Goal: Transaction & Acquisition: Register for event/course

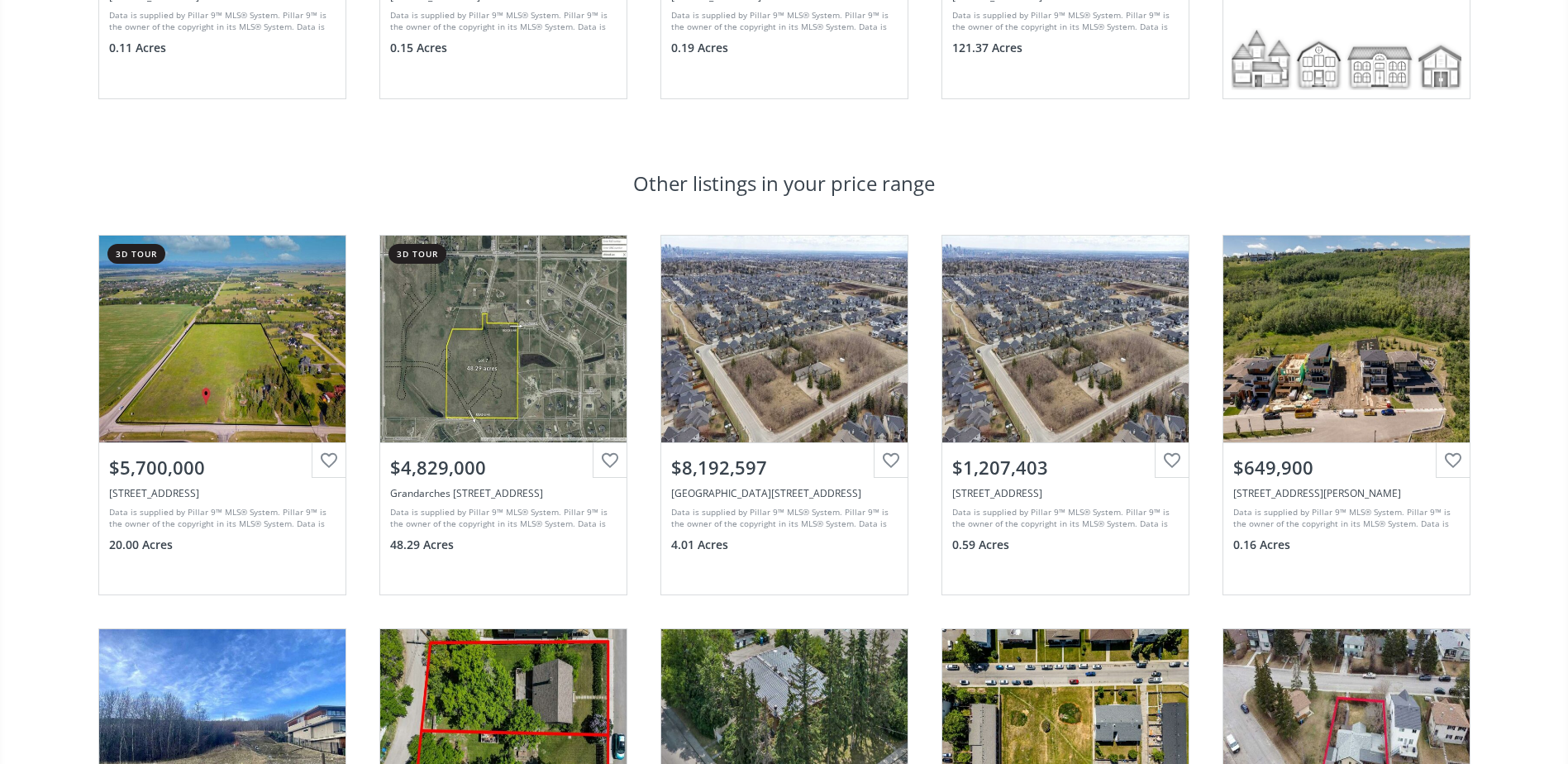
scroll to position [1257, 0]
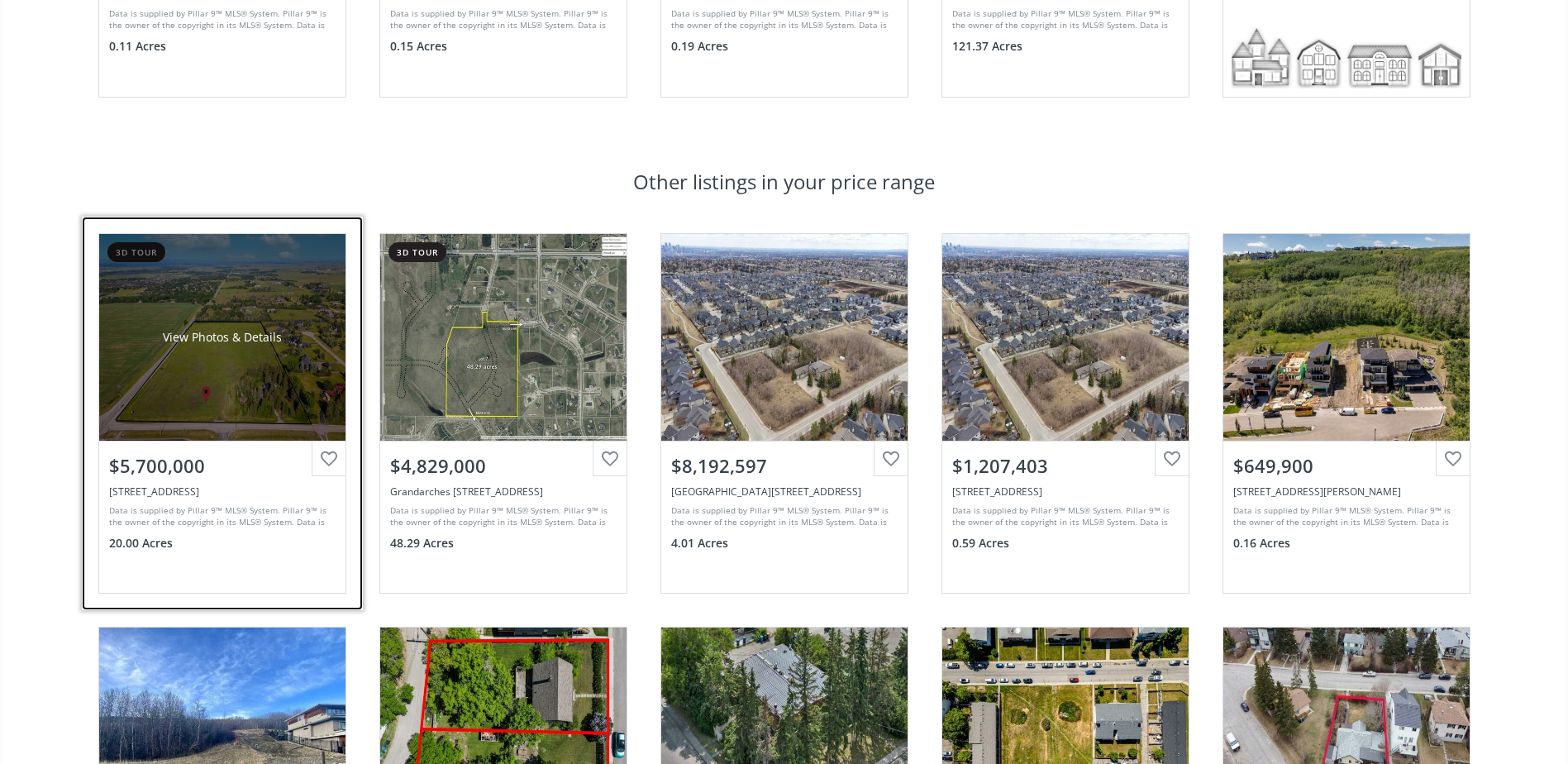
click at [252, 345] on div "View Photos & Details" at bounding box center [223, 338] width 119 height 17
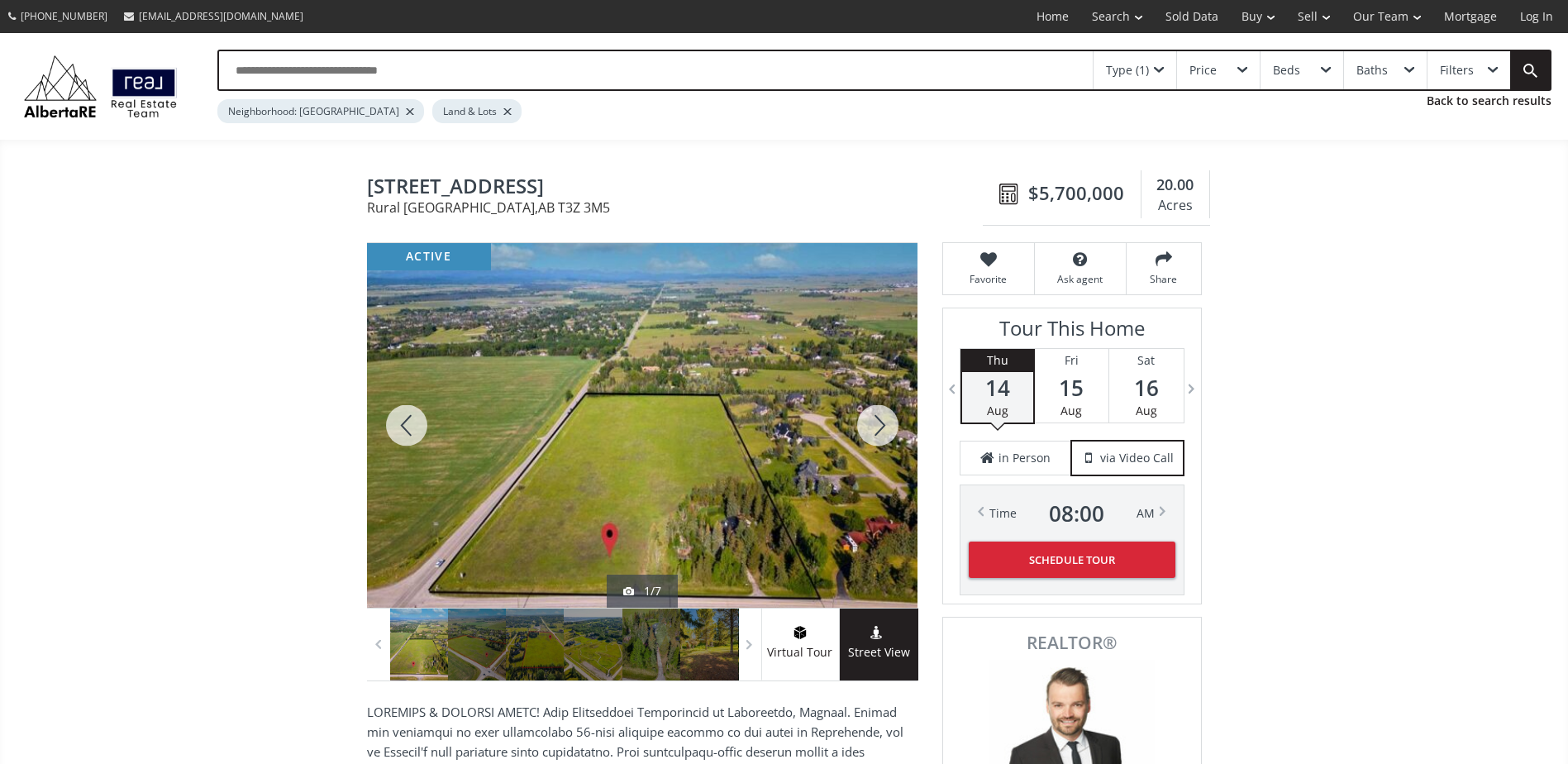
click at [891, 409] on div at bounding box center [878, 426] width 80 height 365
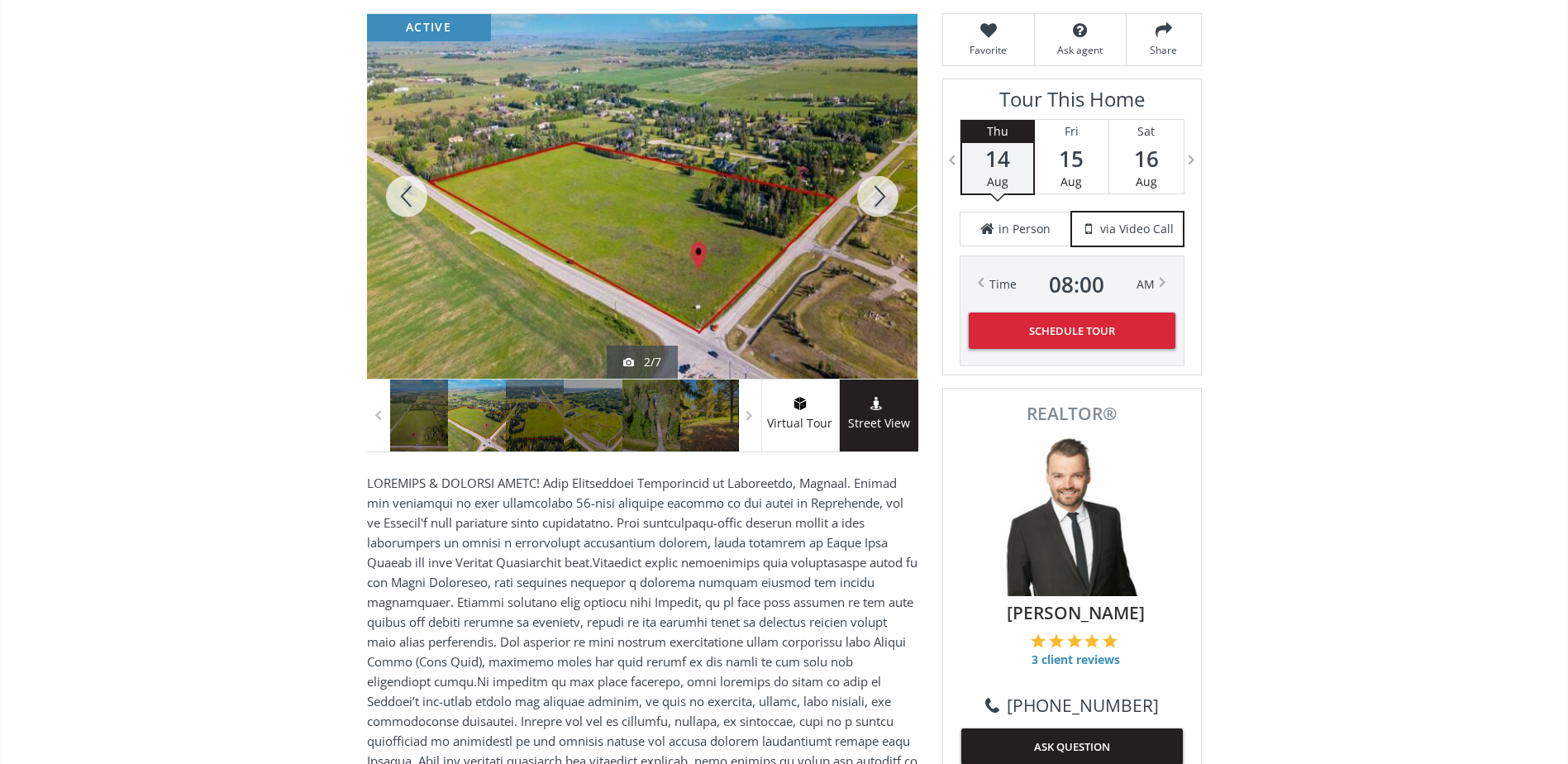
scroll to position [231, 0]
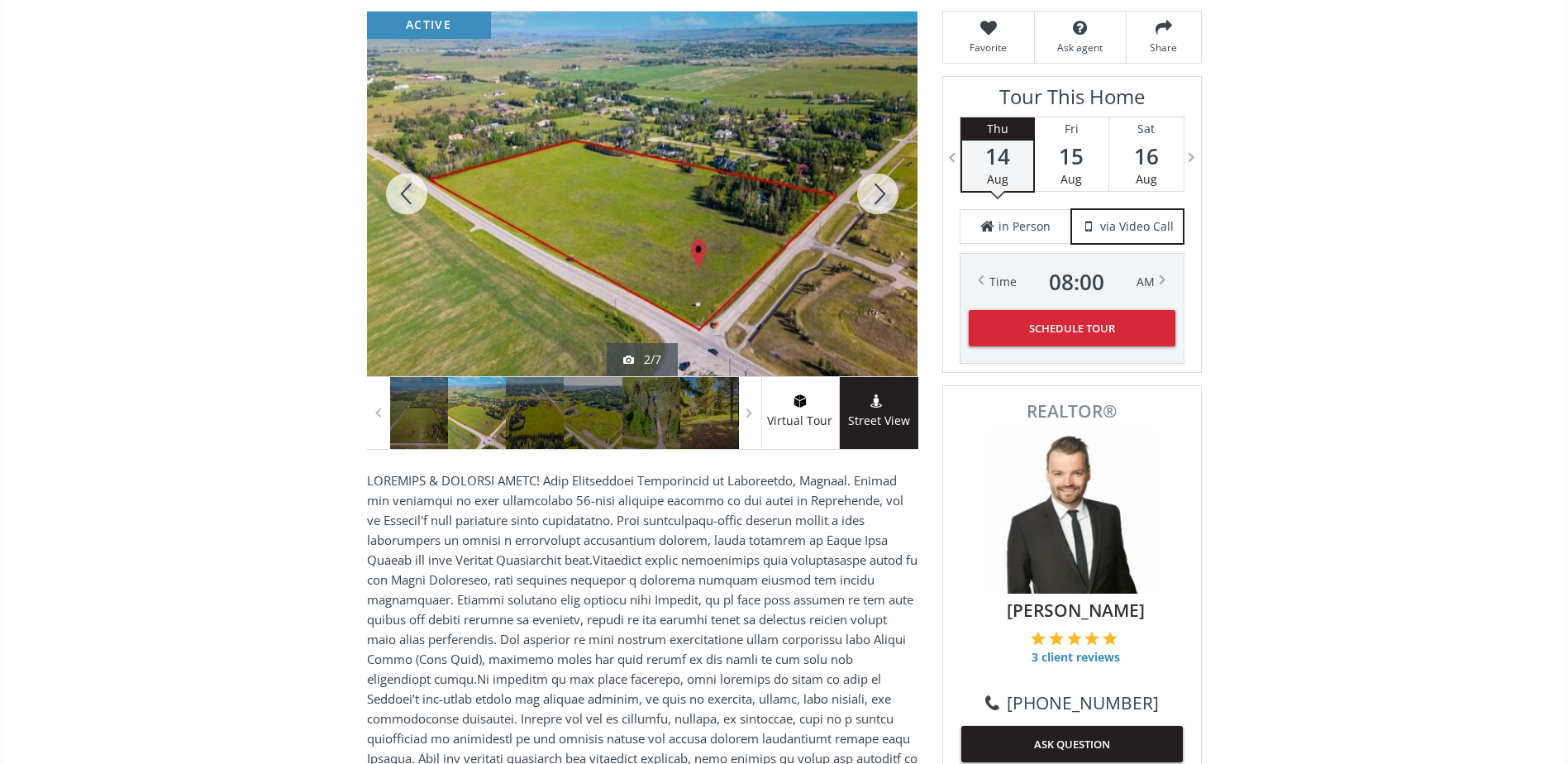
click at [878, 197] on div at bounding box center [878, 194] width 80 height 365
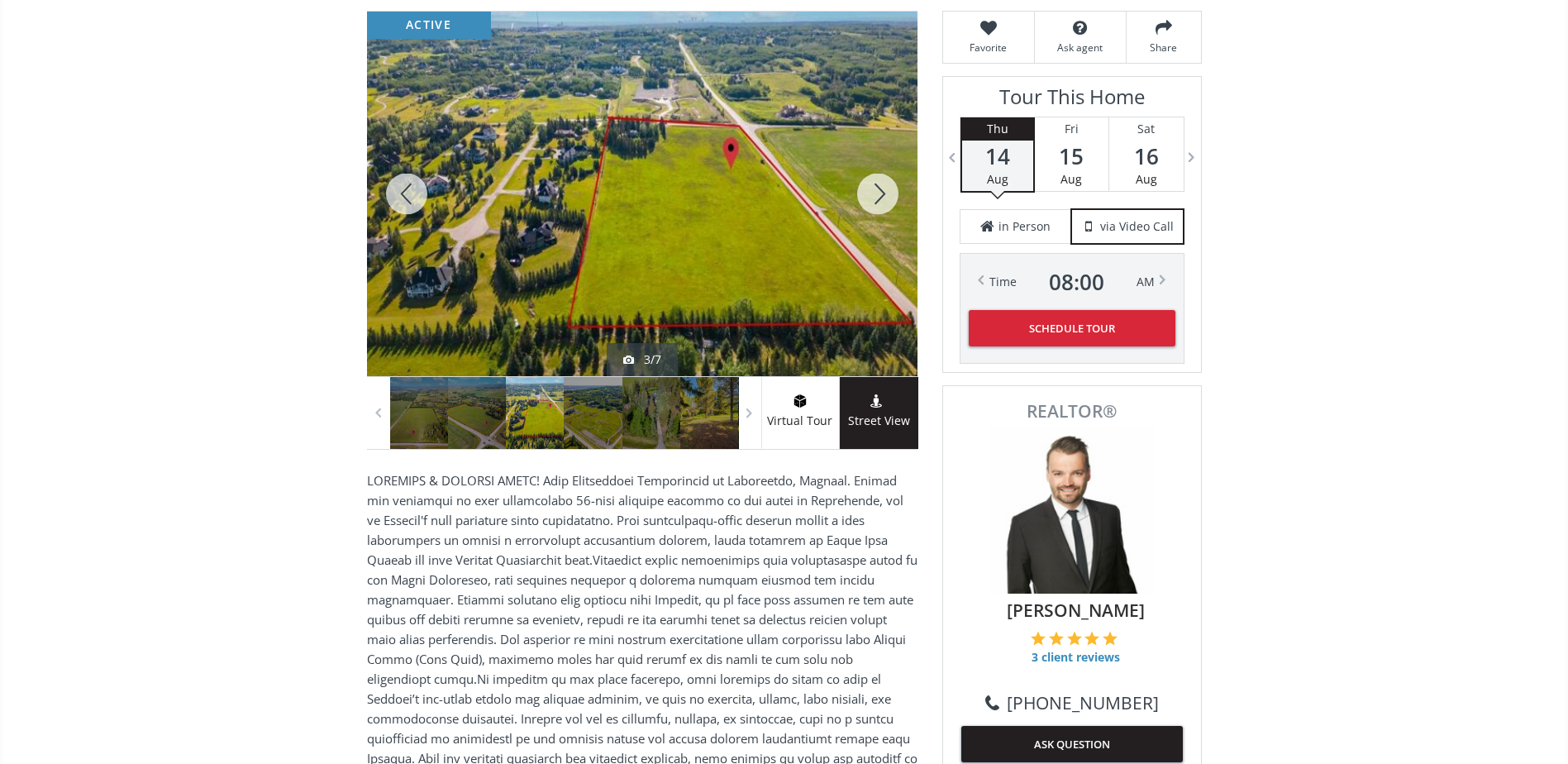
click at [878, 197] on div at bounding box center [878, 194] width 80 height 365
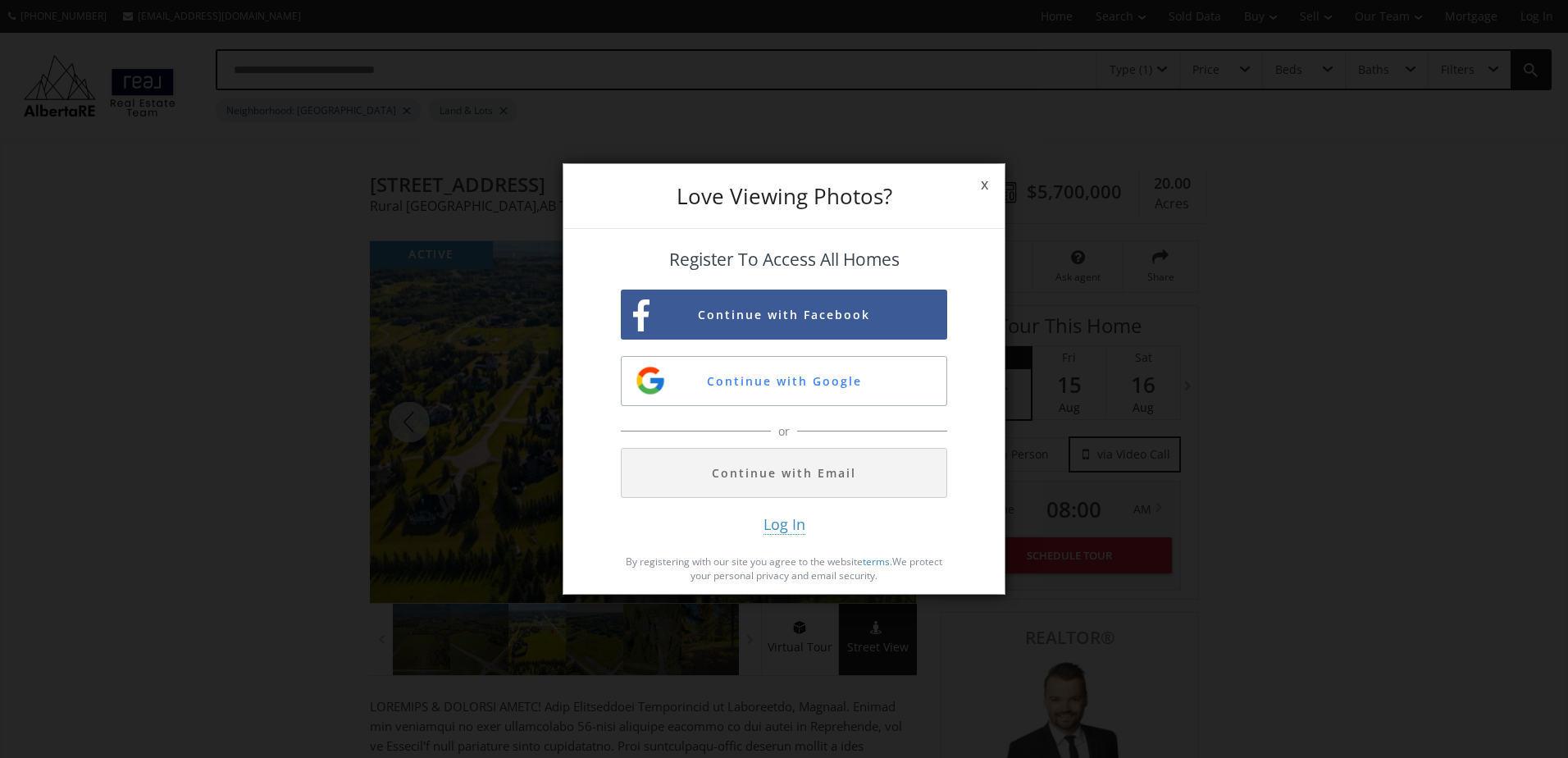
click at [987, 187] on span "x" at bounding box center [984, 185] width 40 height 45
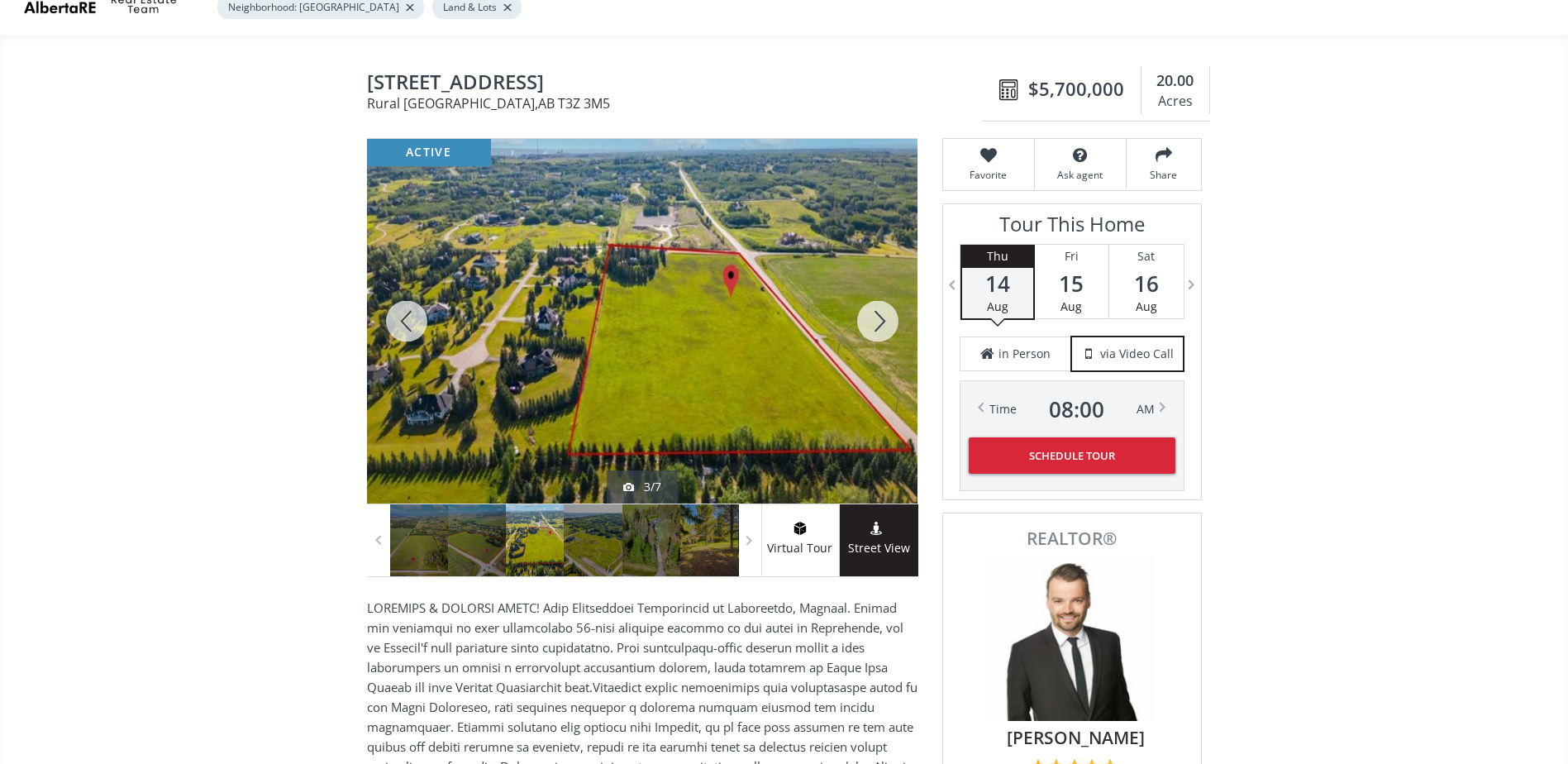
scroll to position [138, 0]
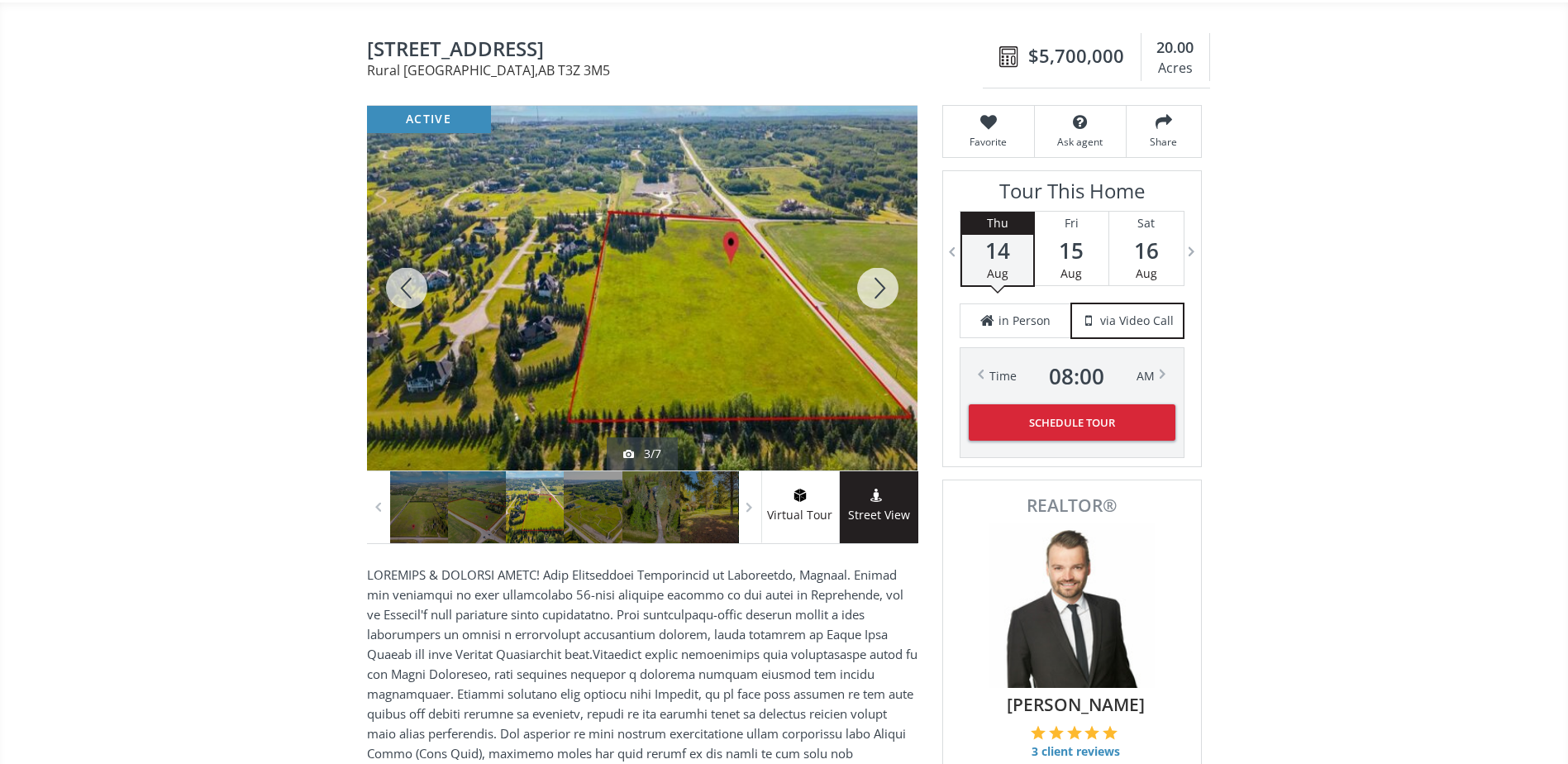
click at [886, 290] on div at bounding box center [878, 288] width 80 height 365
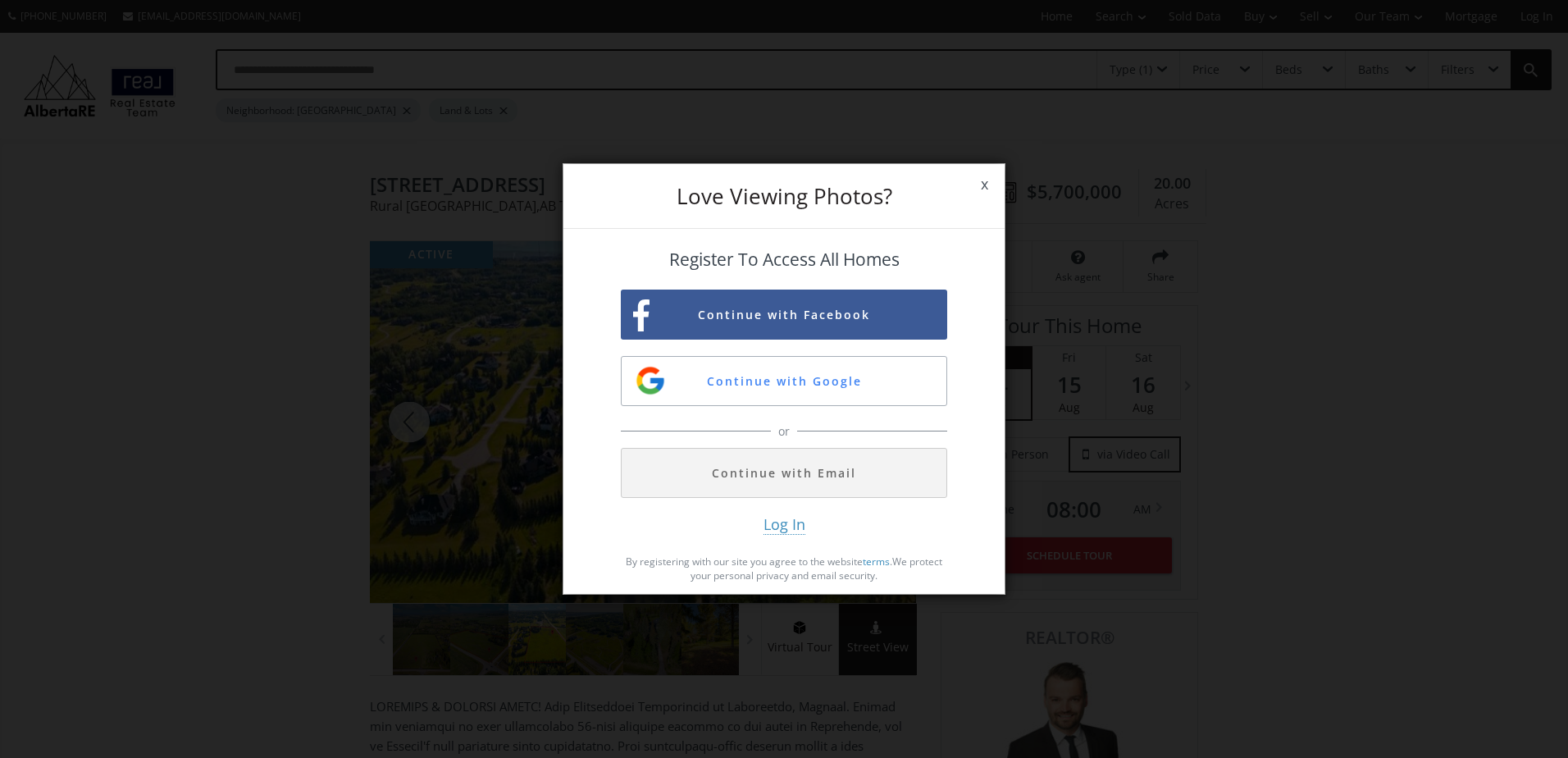
click at [978, 183] on span "x" at bounding box center [984, 185] width 40 height 45
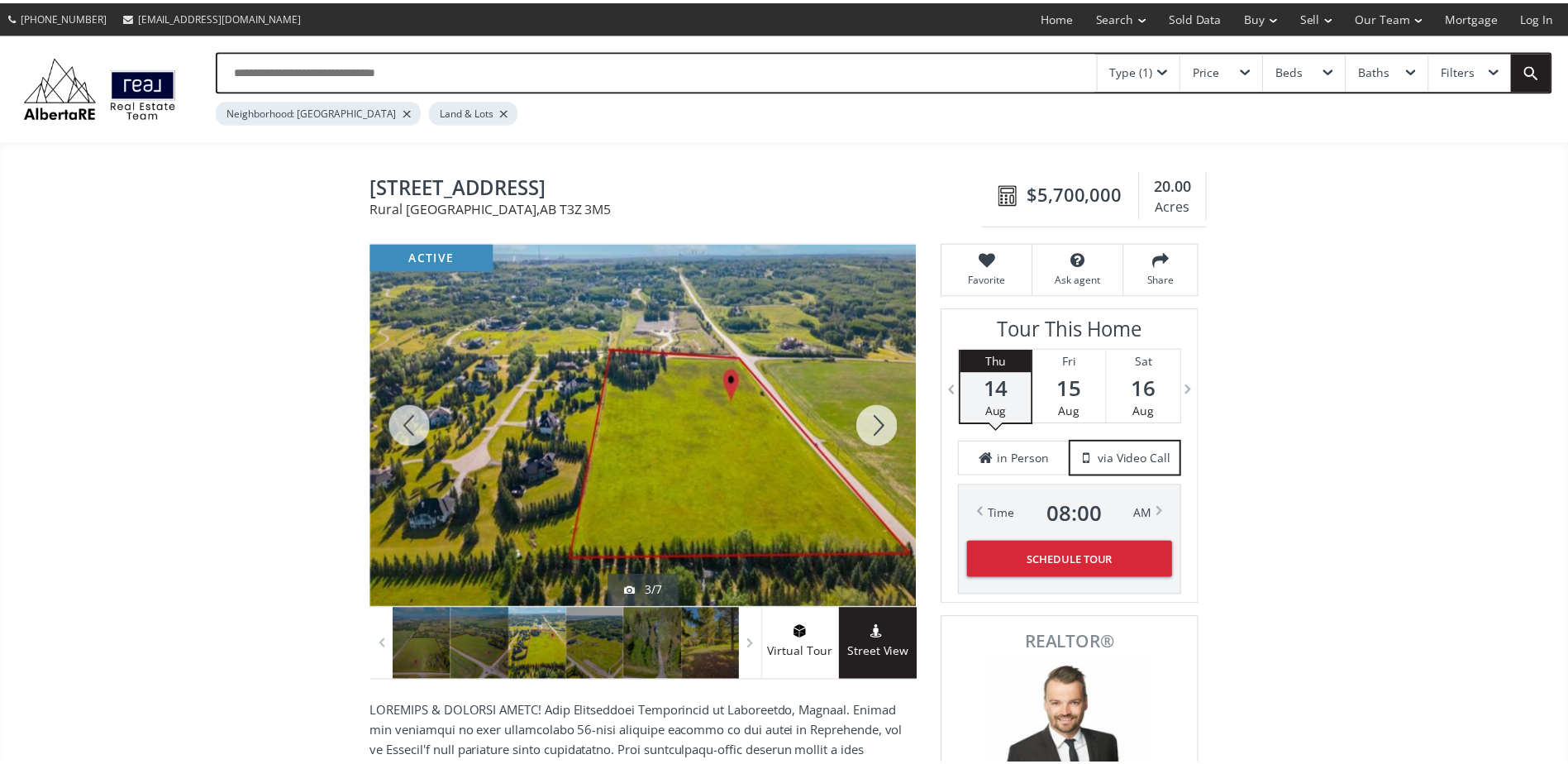
scroll to position [138, 0]
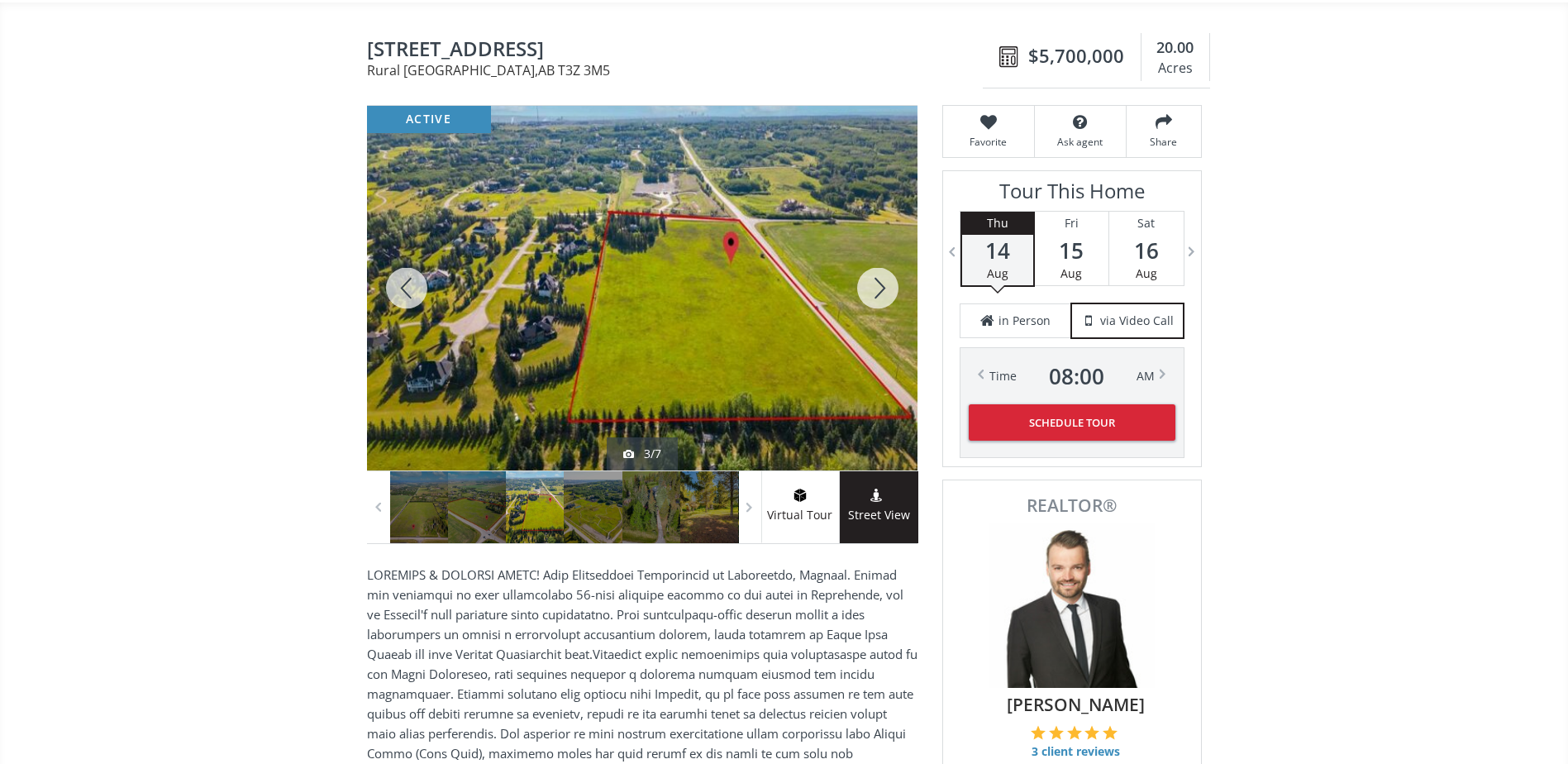
click at [860, 293] on div at bounding box center [878, 288] width 80 height 365
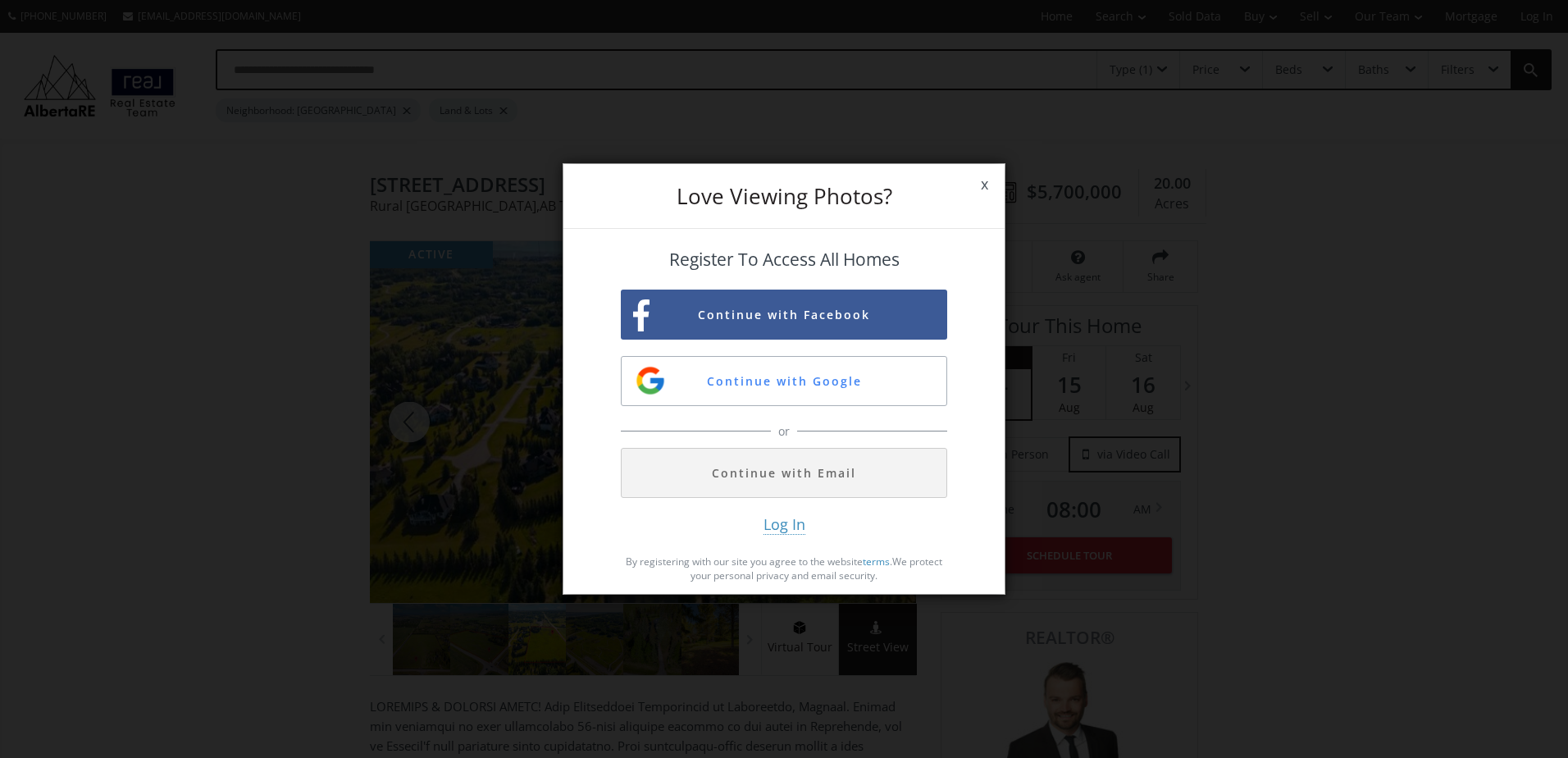
click at [981, 183] on span "x" at bounding box center [984, 185] width 40 height 45
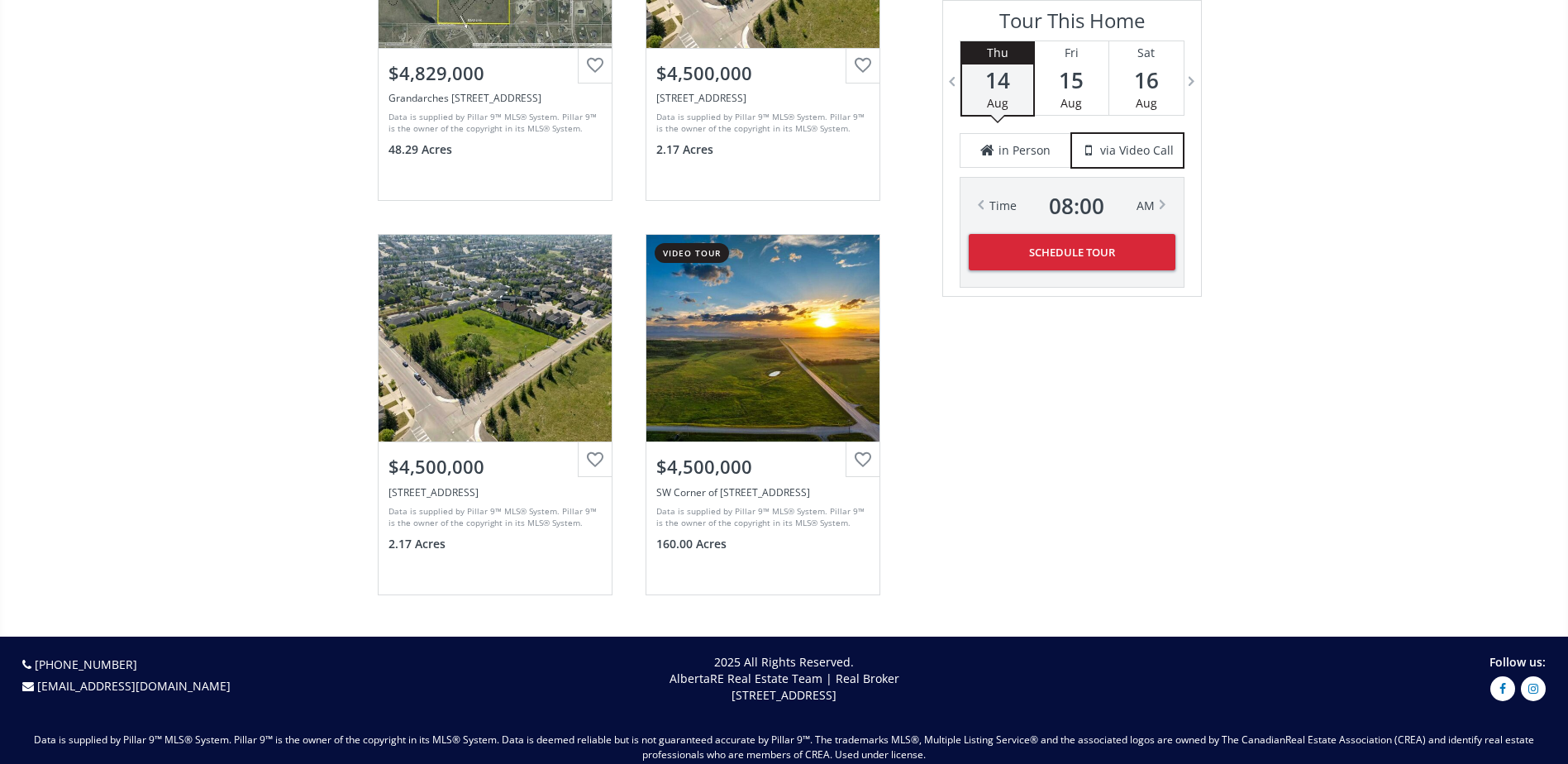
scroll to position [2536, 0]
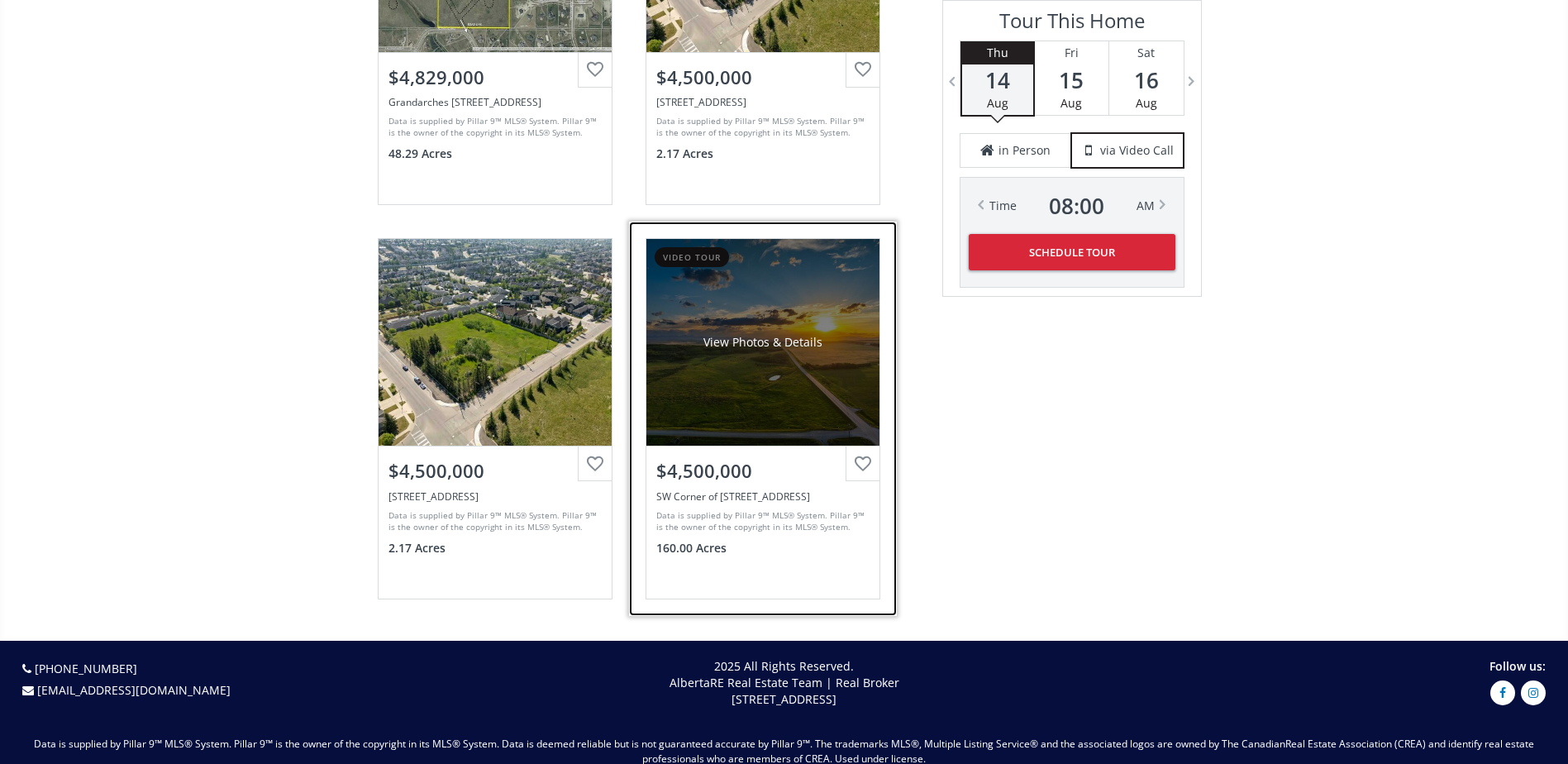
click at [798, 341] on div "View Photos & Details" at bounding box center [763, 342] width 233 height 206
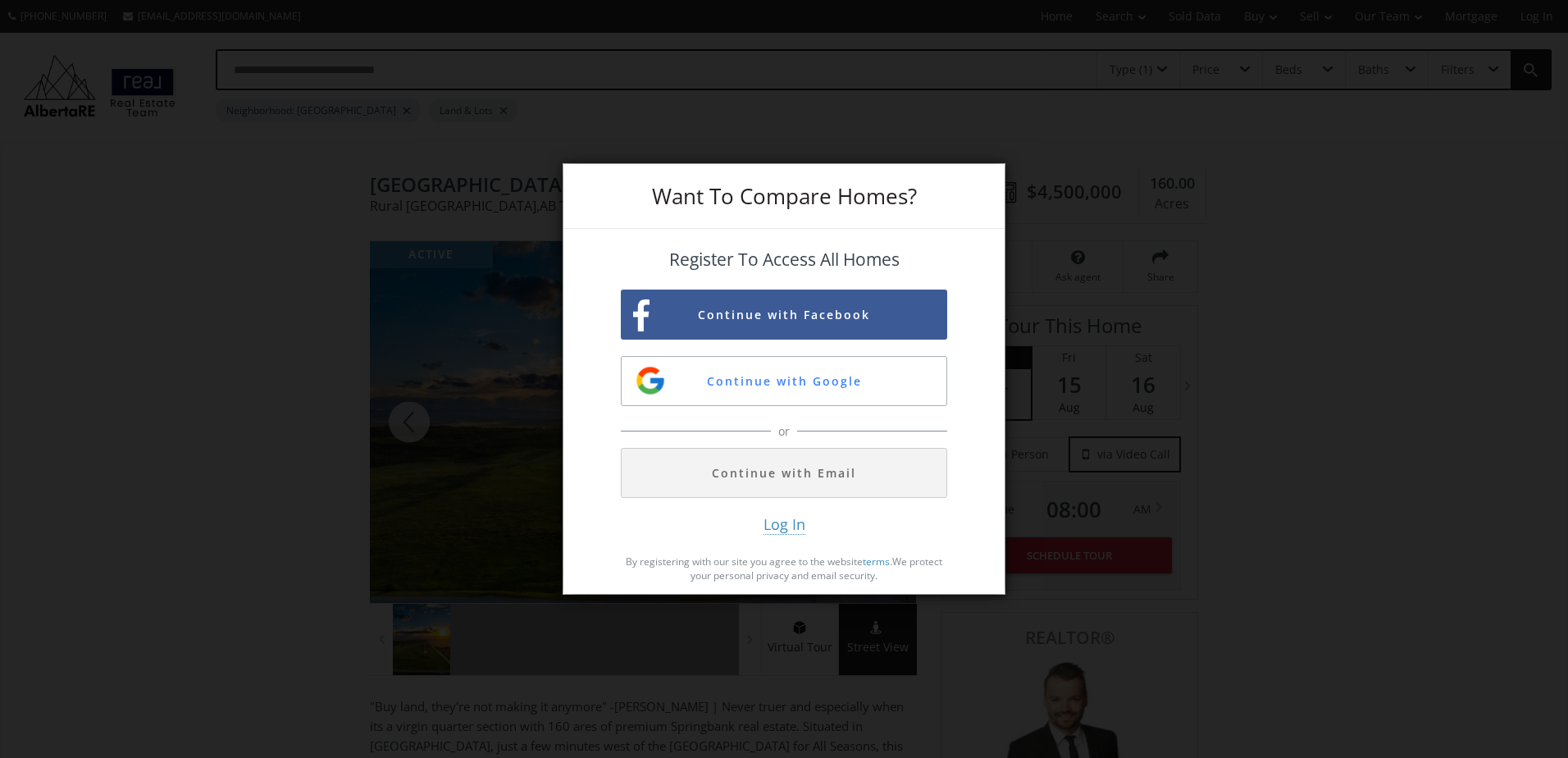
click at [1258, 315] on div "Want To Compare Homes? Register To Access All Homes Continue with Facebook Cont…" at bounding box center [784, 379] width 1568 height 758
click at [256, 568] on div "Want To Compare Homes? Register To Access All Homes Continue with Facebook Cont…" at bounding box center [784, 379] width 1568 height 758
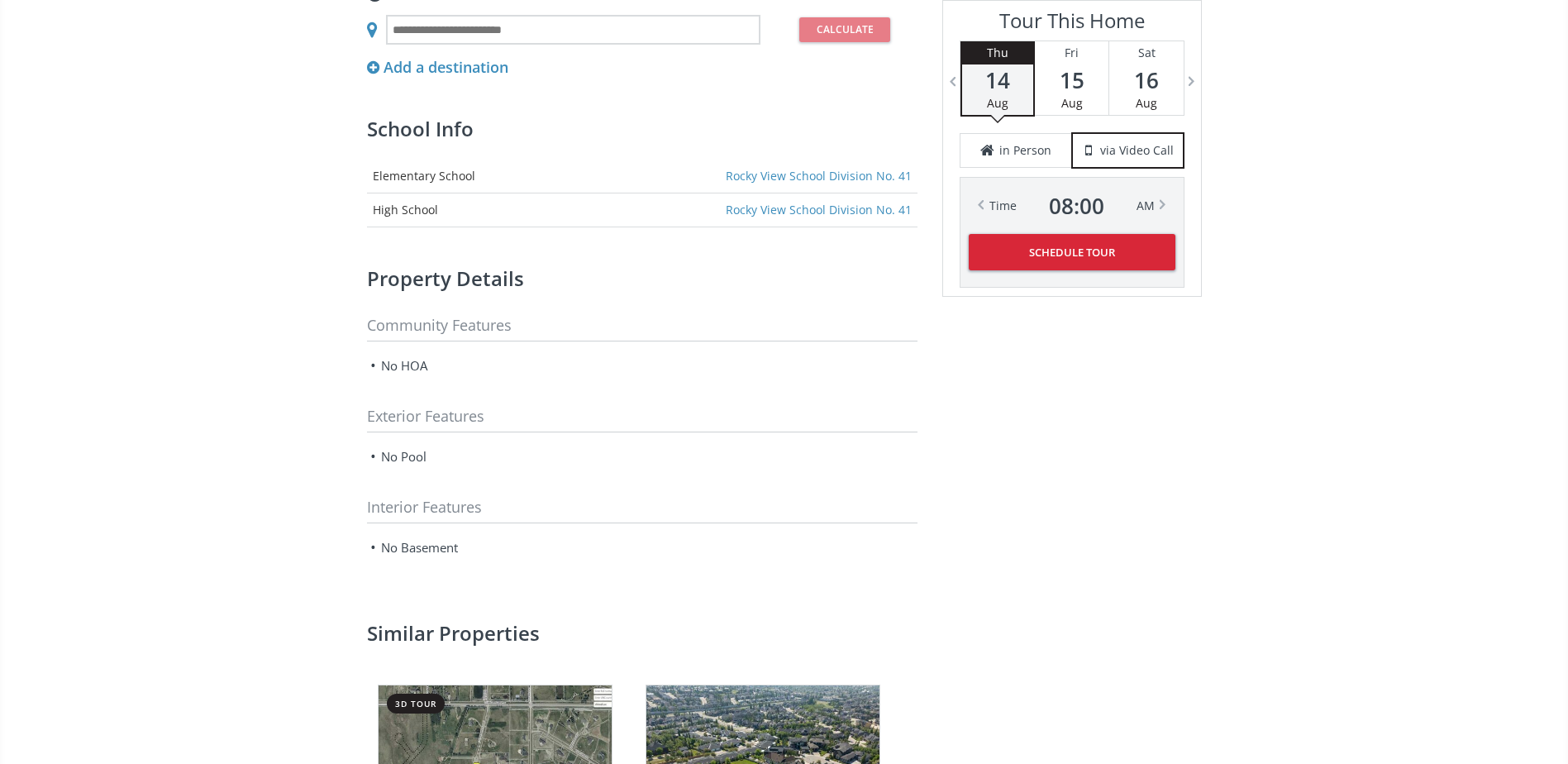
scroll to position [1921, 0]
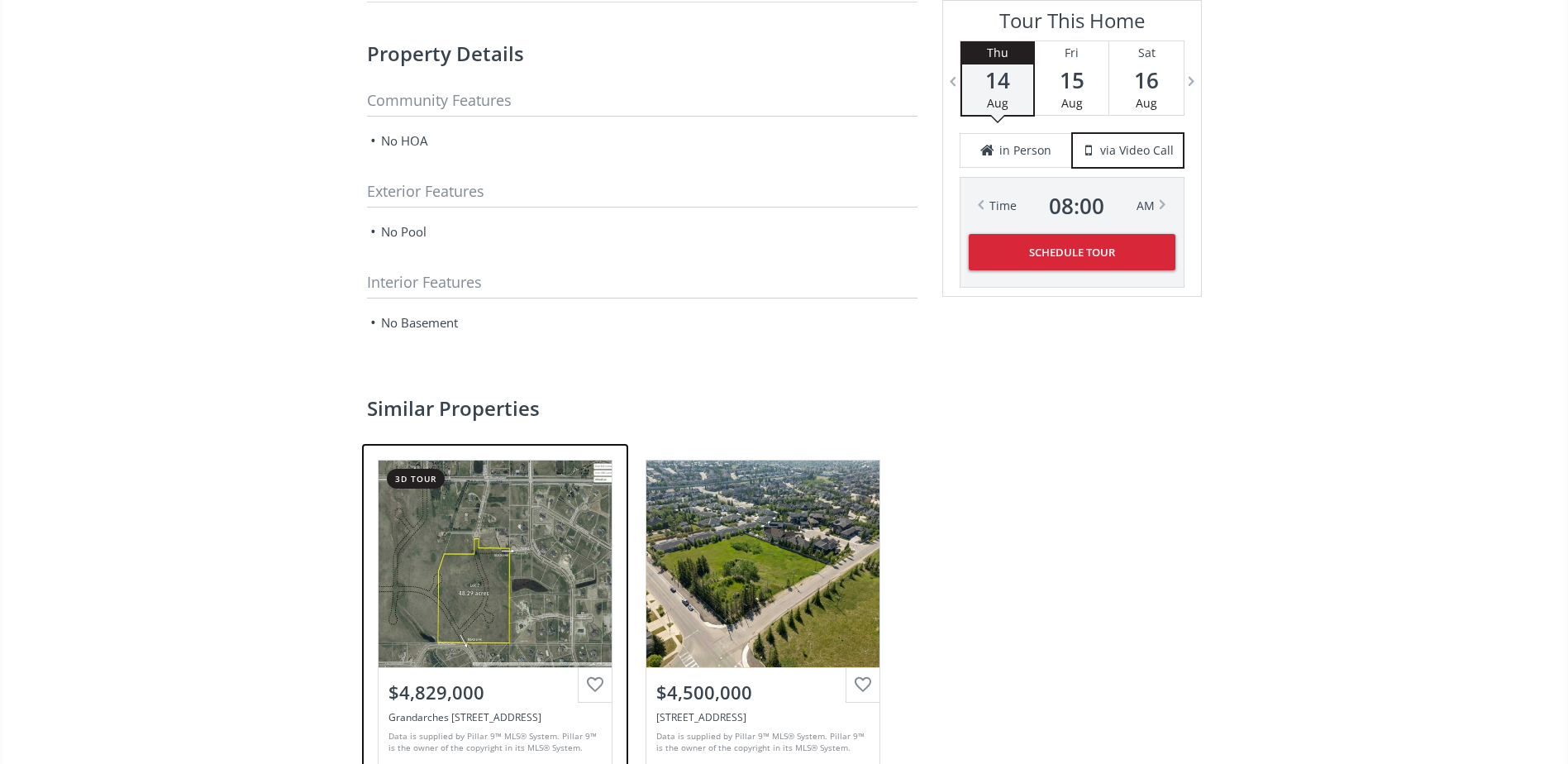
click at [548, 443] on link "3d tour View Photos & Details $4,829,000 Grandarches Drive / Chinook Arch Lane,…" at bounding box center [495, 639] width 268 height 393
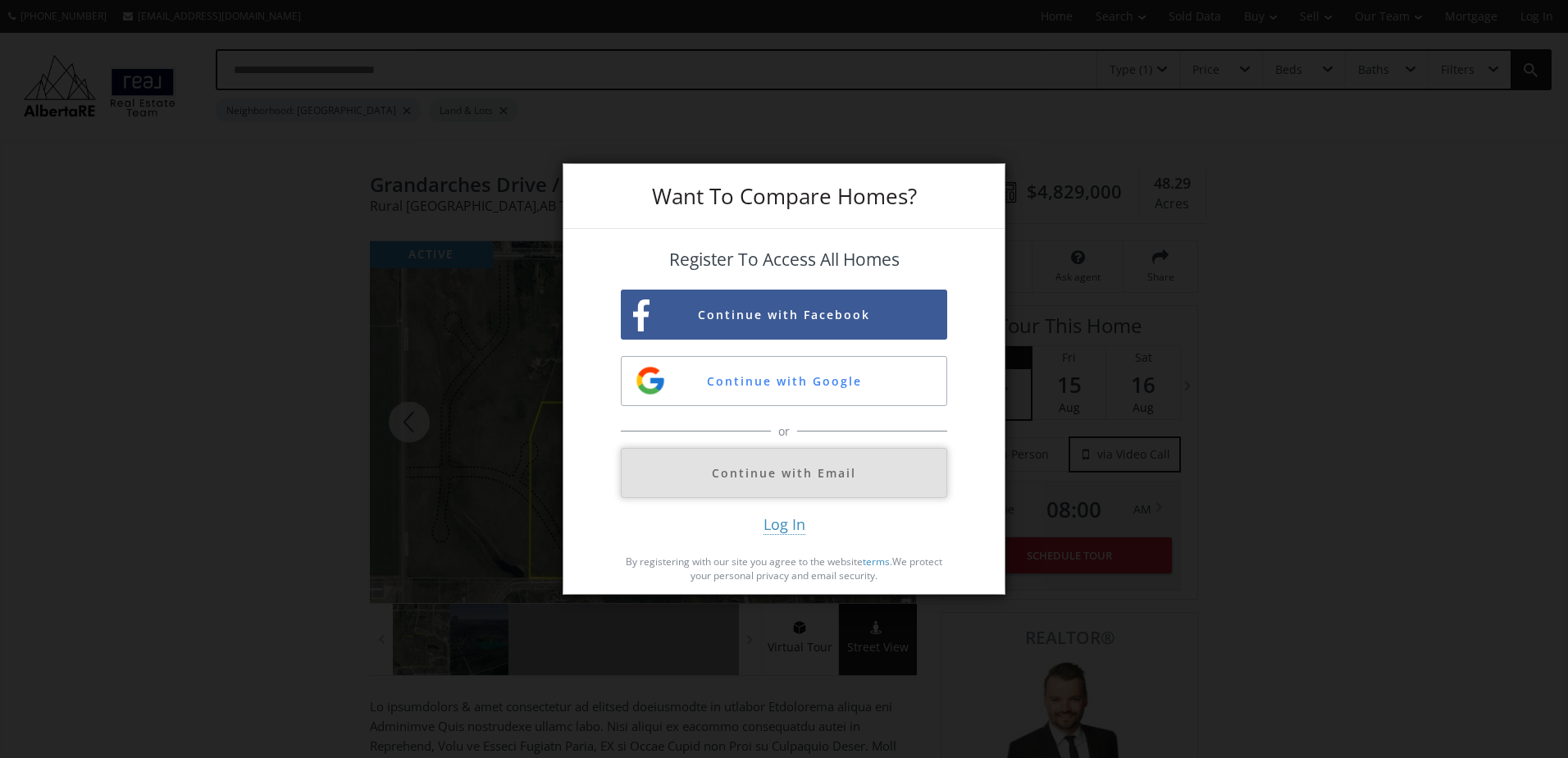
drag, startPoint x: 831, startPoint y: 473, endPoint x: 762, endPoint y: 467, distance: 69.3
click at [762, 467] on button "Continue with Email" at bounding box center [783, 472] width 327 height 50
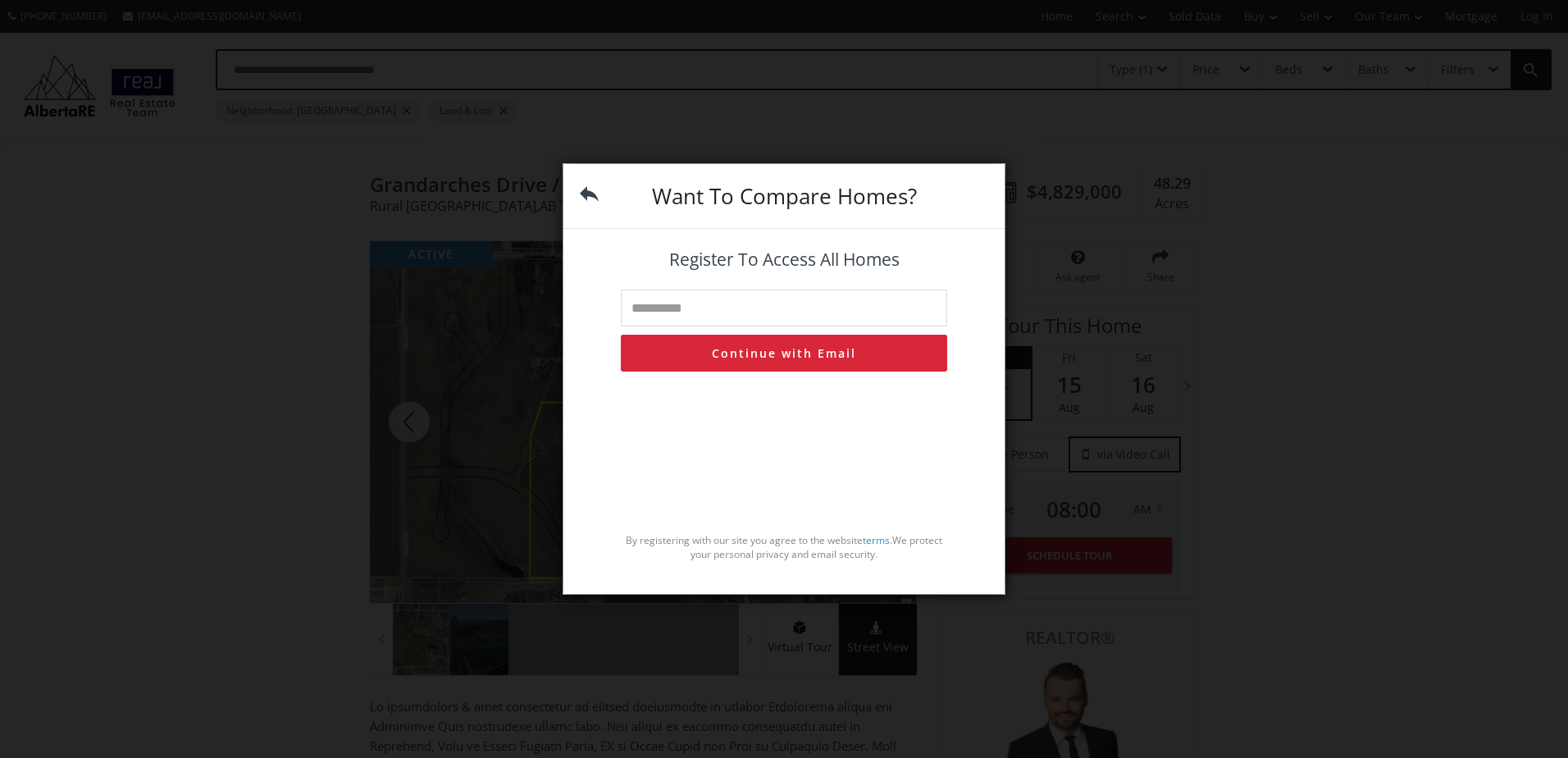
click at [749, 312] on input "text" at bounding box center [783, 308] width 327 height 37
type input "**********"
click at [776, 354] on button "Continue with Email" at bounding box center [783, 353] width 327 height 37
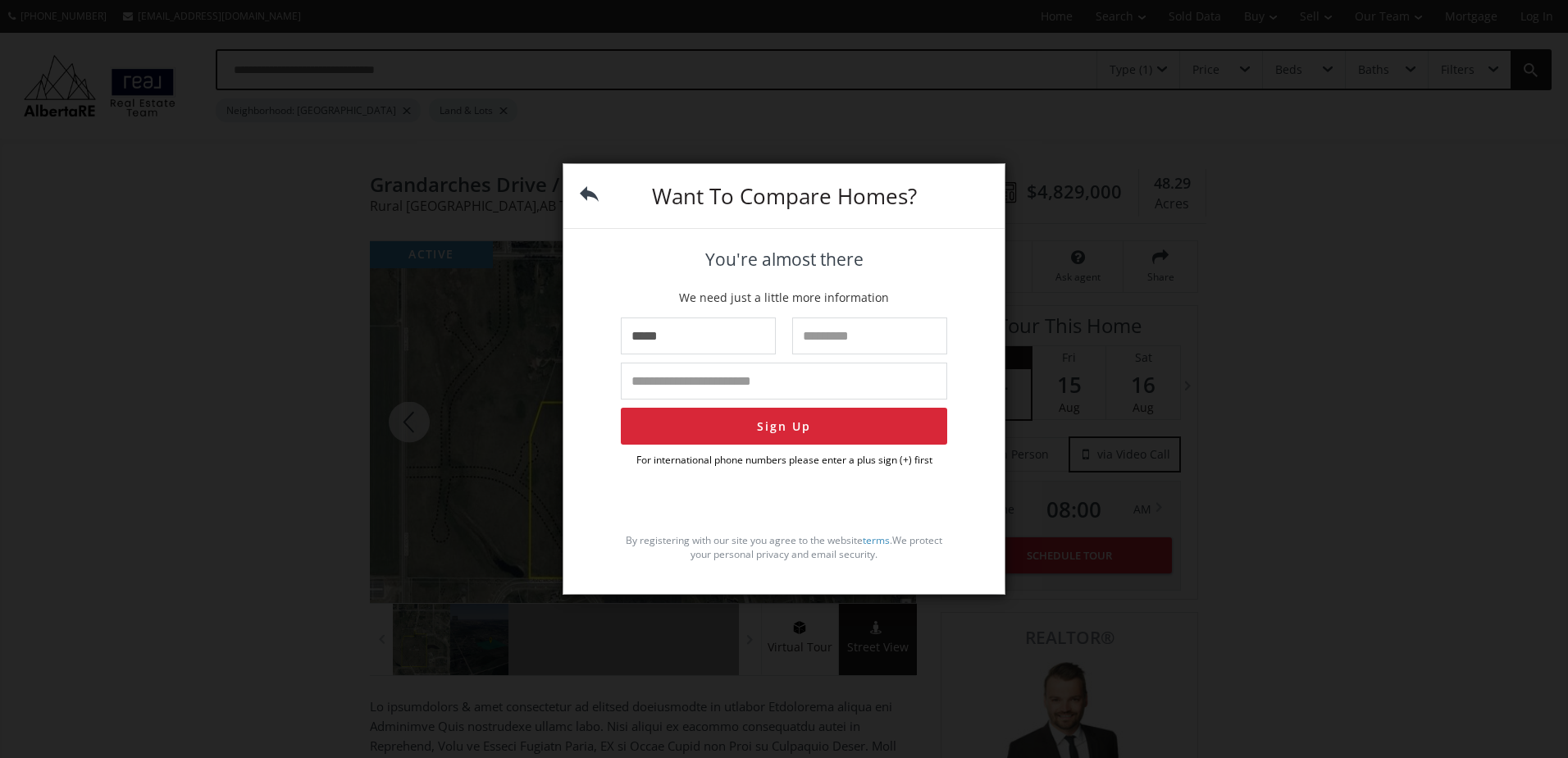
type input "*****"
type input "********"
type input "**********"
click at [620, 408] on button "Sign Up" at bounding box center [783, 426] width 327 height 37
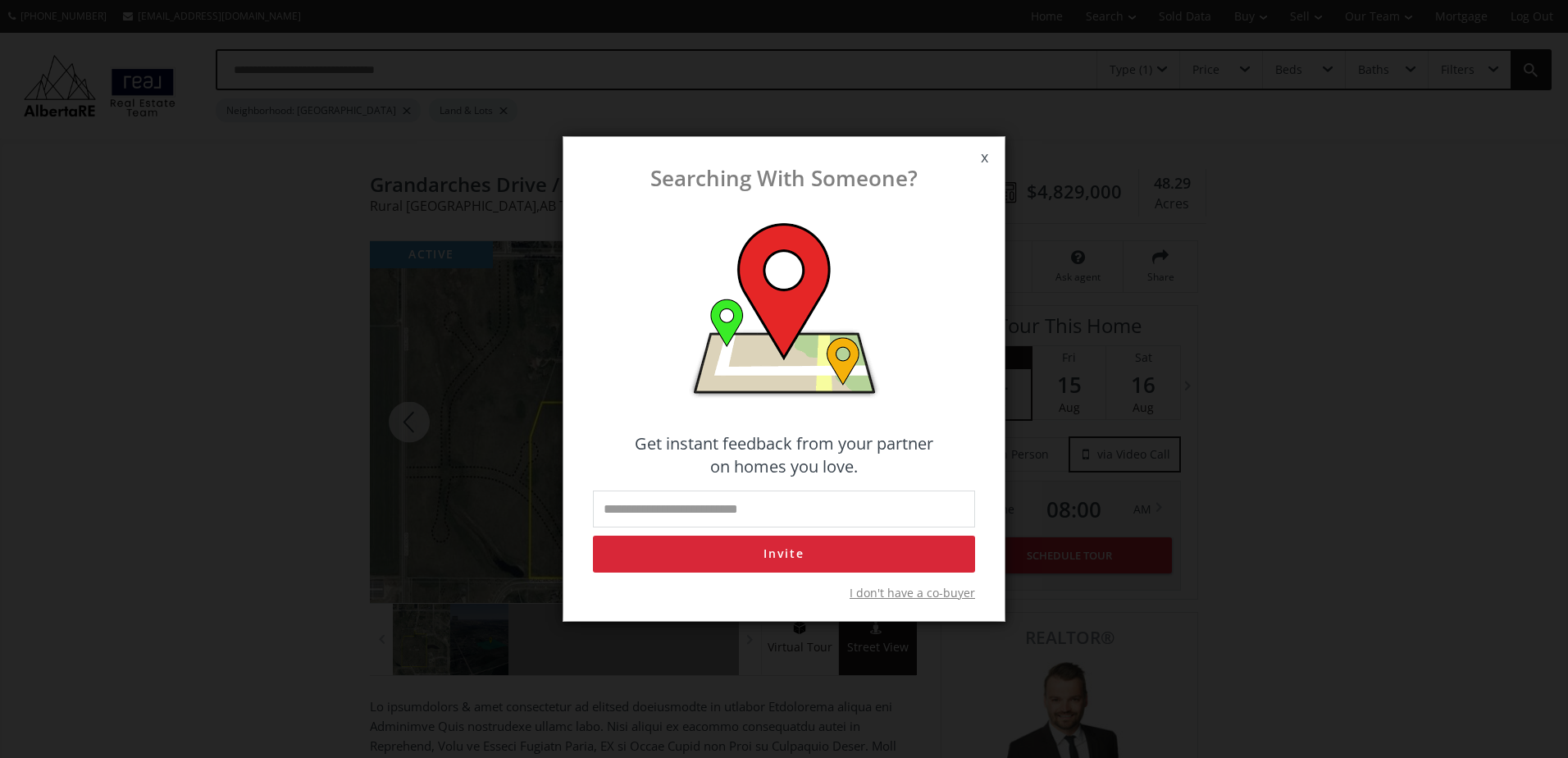
click at [975, 151] on span "x" at bounding box center [984, 157] width 40 height 45
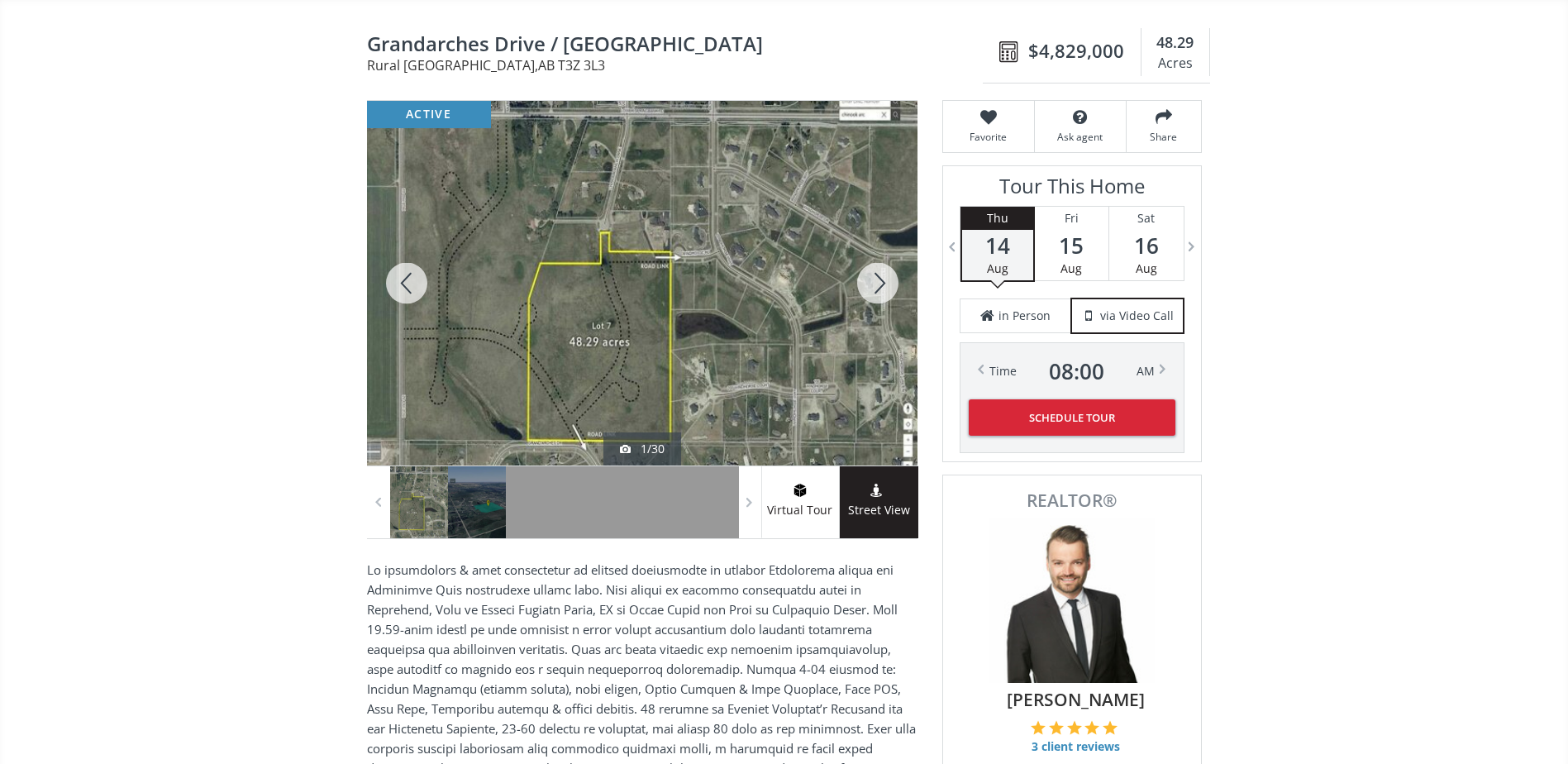
scroll to position [175, 0]
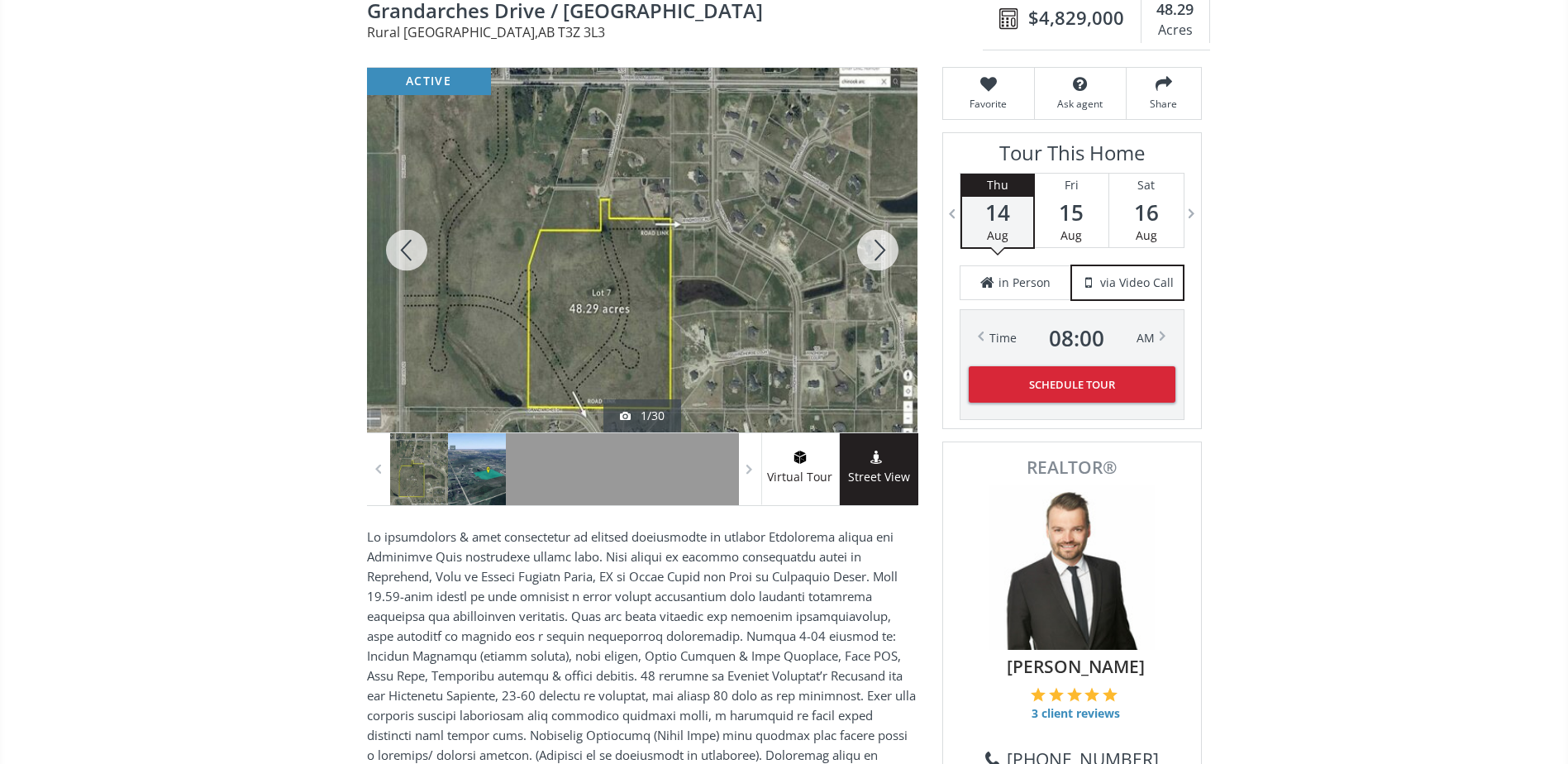
click at [473, 467] on div at bounding box center [477, 469] width 58 height 72
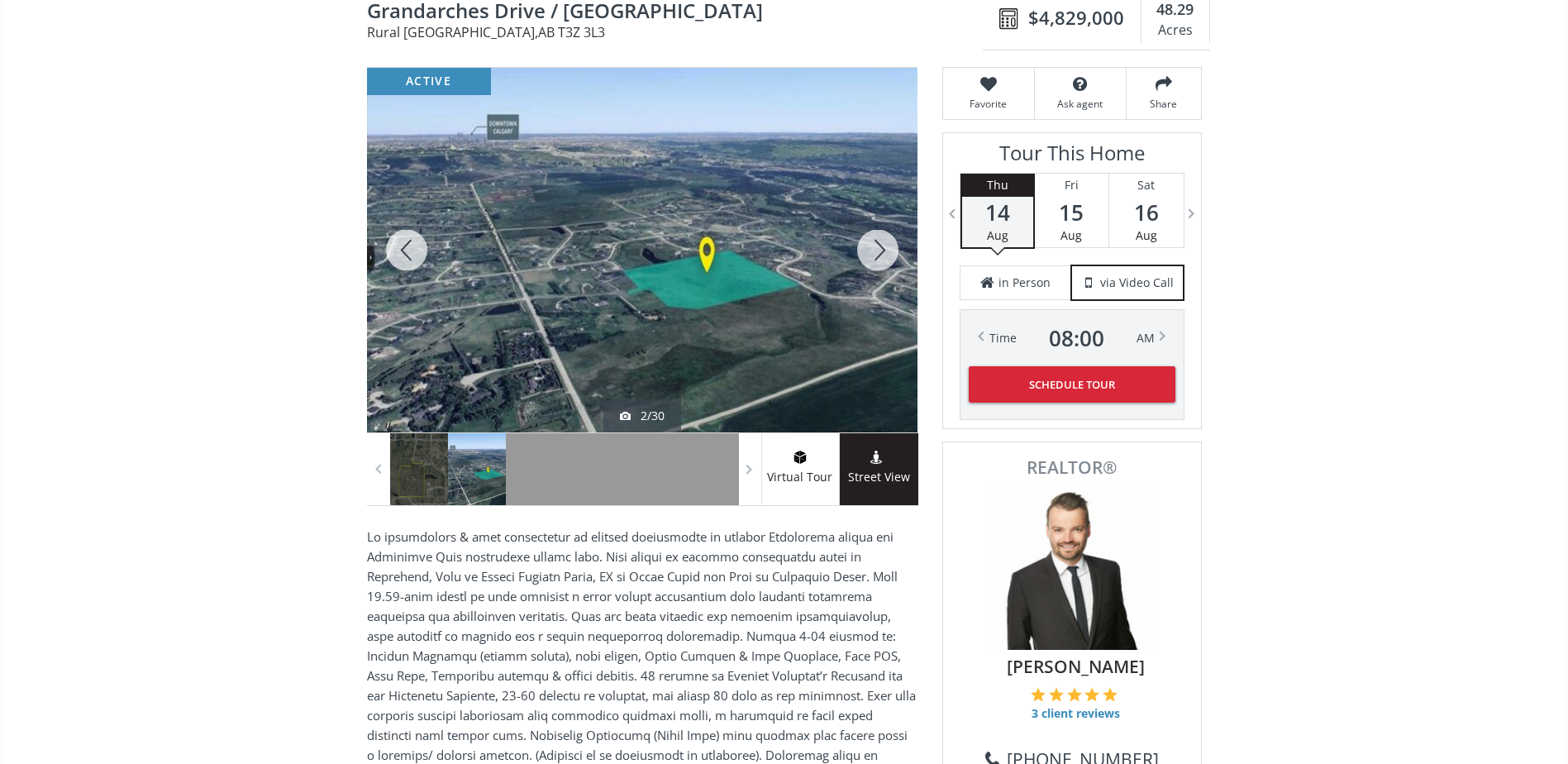
click at [474, 474] on div at bounding box center [477, 469] width 58 height 72
click at [530, 474] on div at bounding box center [535, 469] width 58 height 72
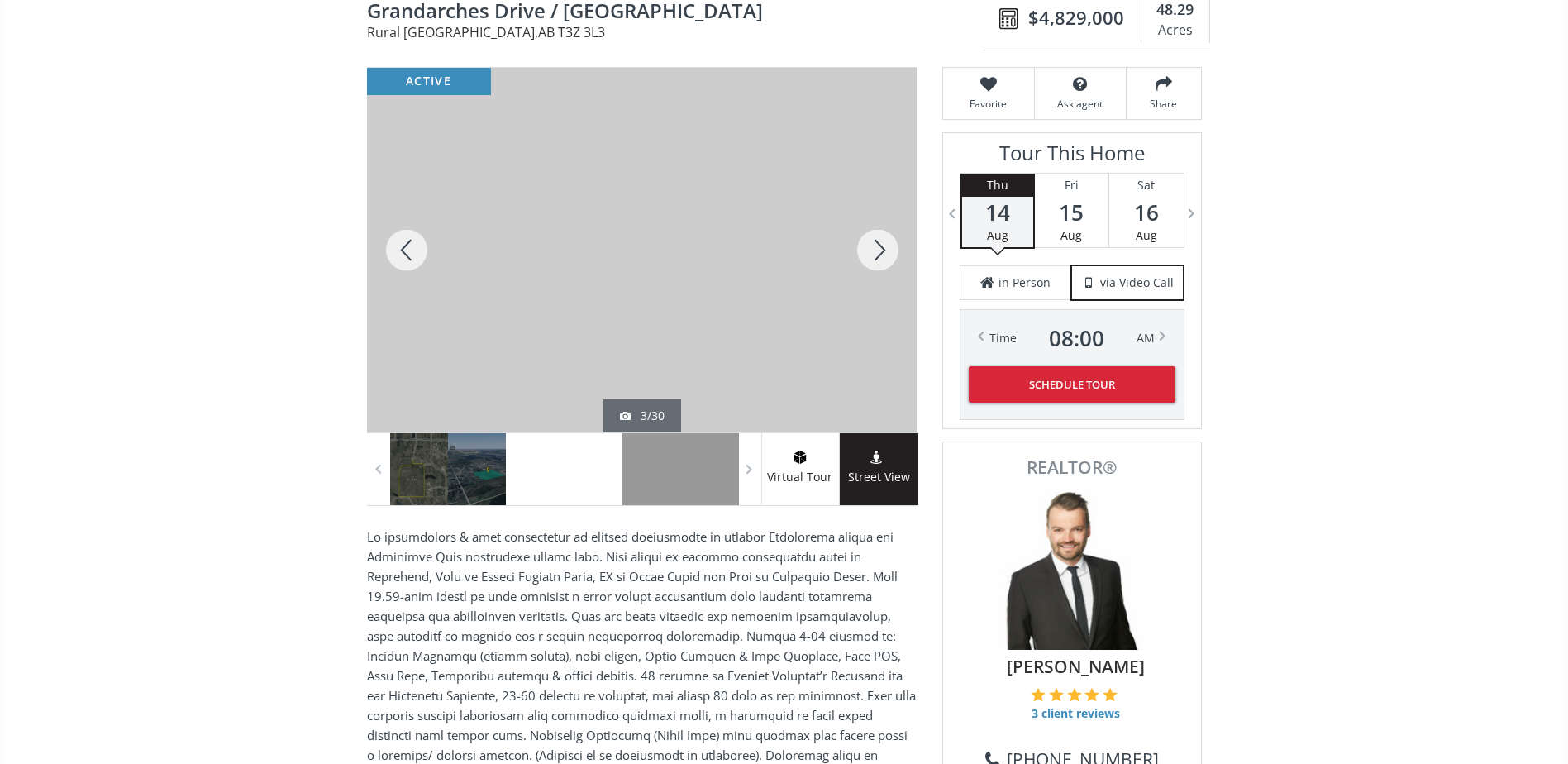
click at [576, 471] on div at bounding box center [592, 469] width 58 height 72
click at [599, 475] on div at bounding box center [592, 469] width 58 height 72
click at [623, 475] on div at bounding box center [651, 469] width 58 height 72
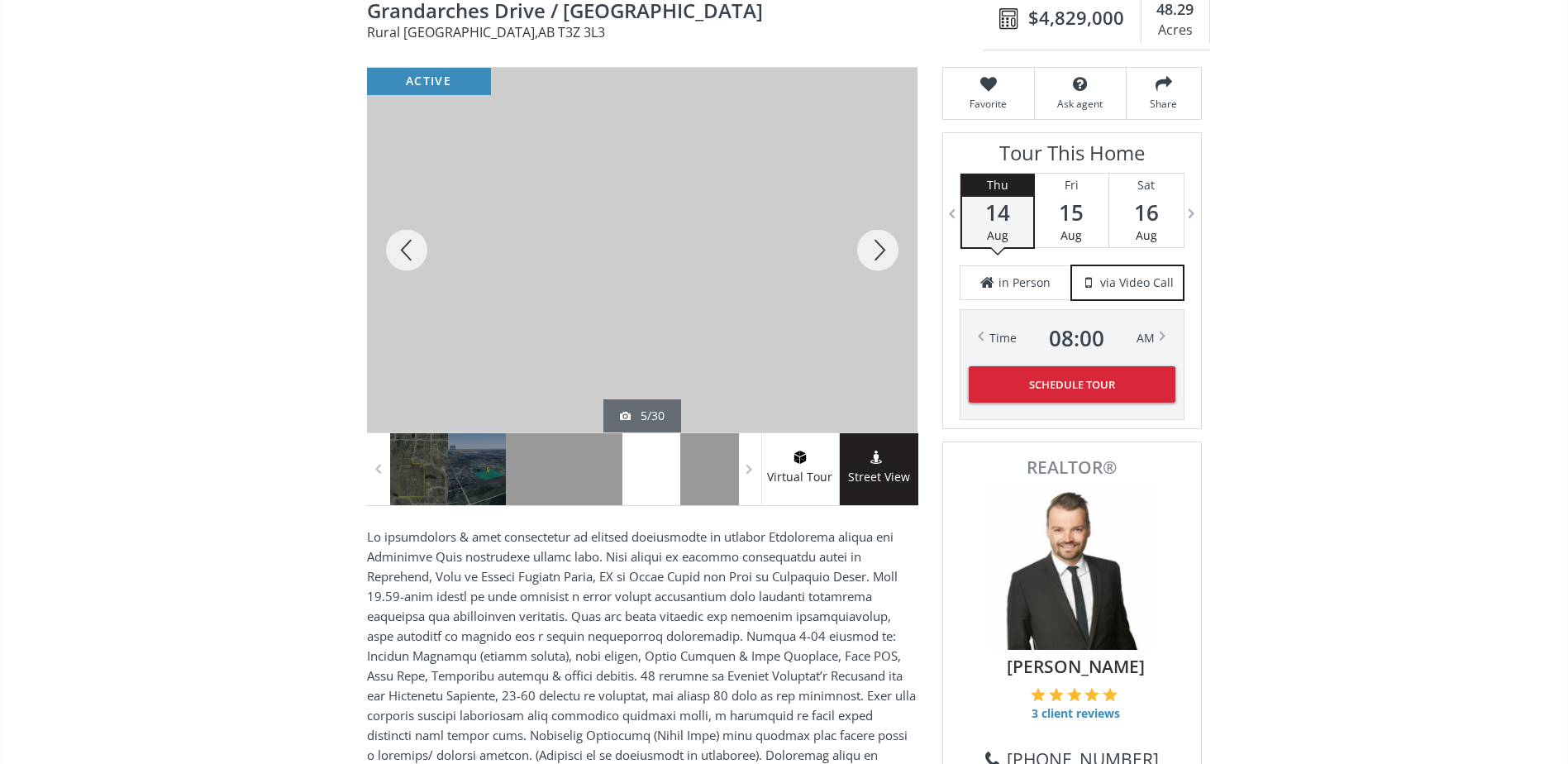
click at [673, 471] on div at bounding box center [651, 469] width 58 height 72
click at [705, 471] on div at bounding box center [709, 469] width 58 height 72
click at [721, 476] on div at bounding box center [709, 469] width 58 height 72
click at [500, 457] on div at bounding box center [477, 469] width 58 height 72
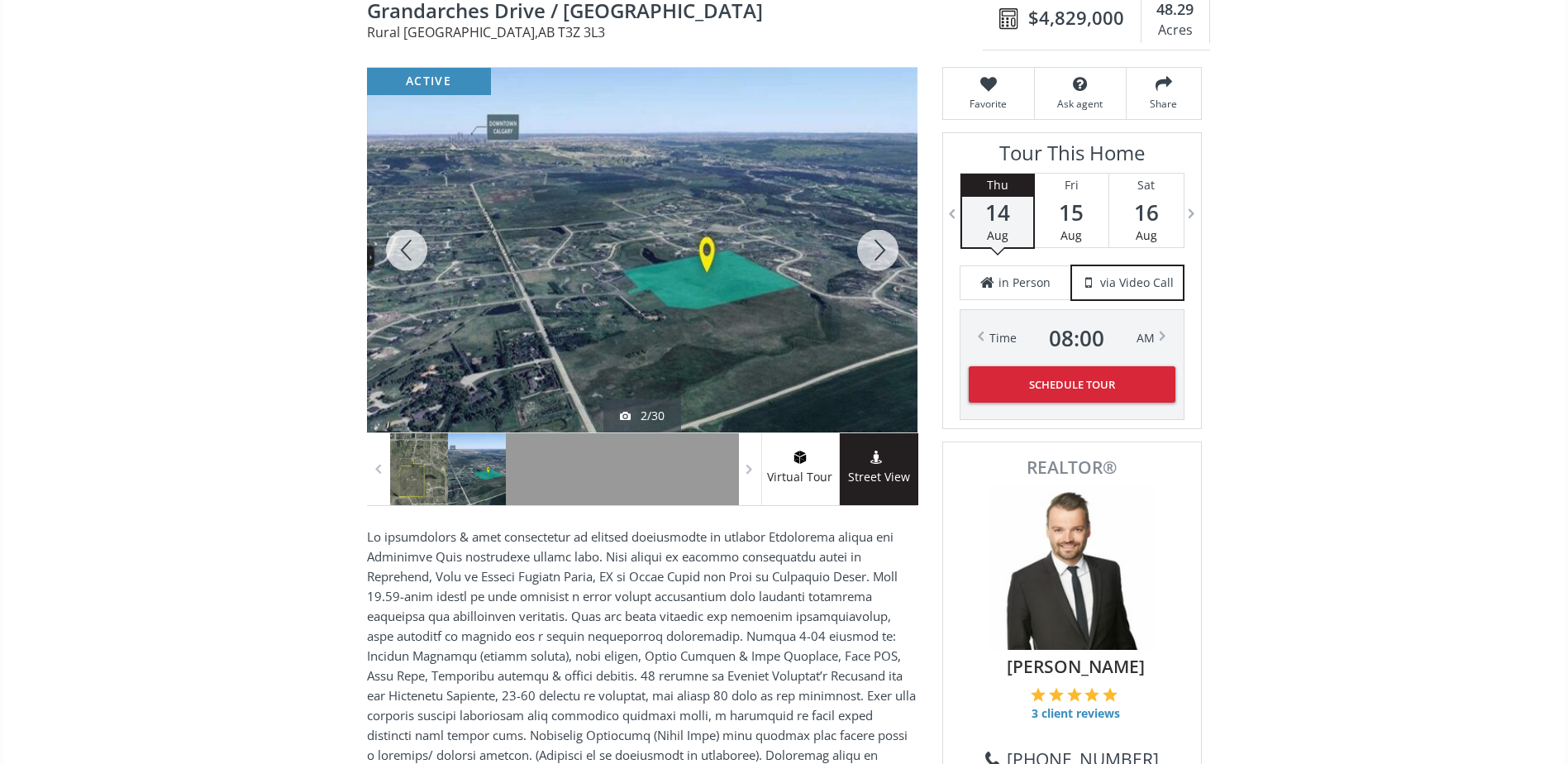
click at [425, 459] on div at bounding box center [419, 469] width 58 height 72
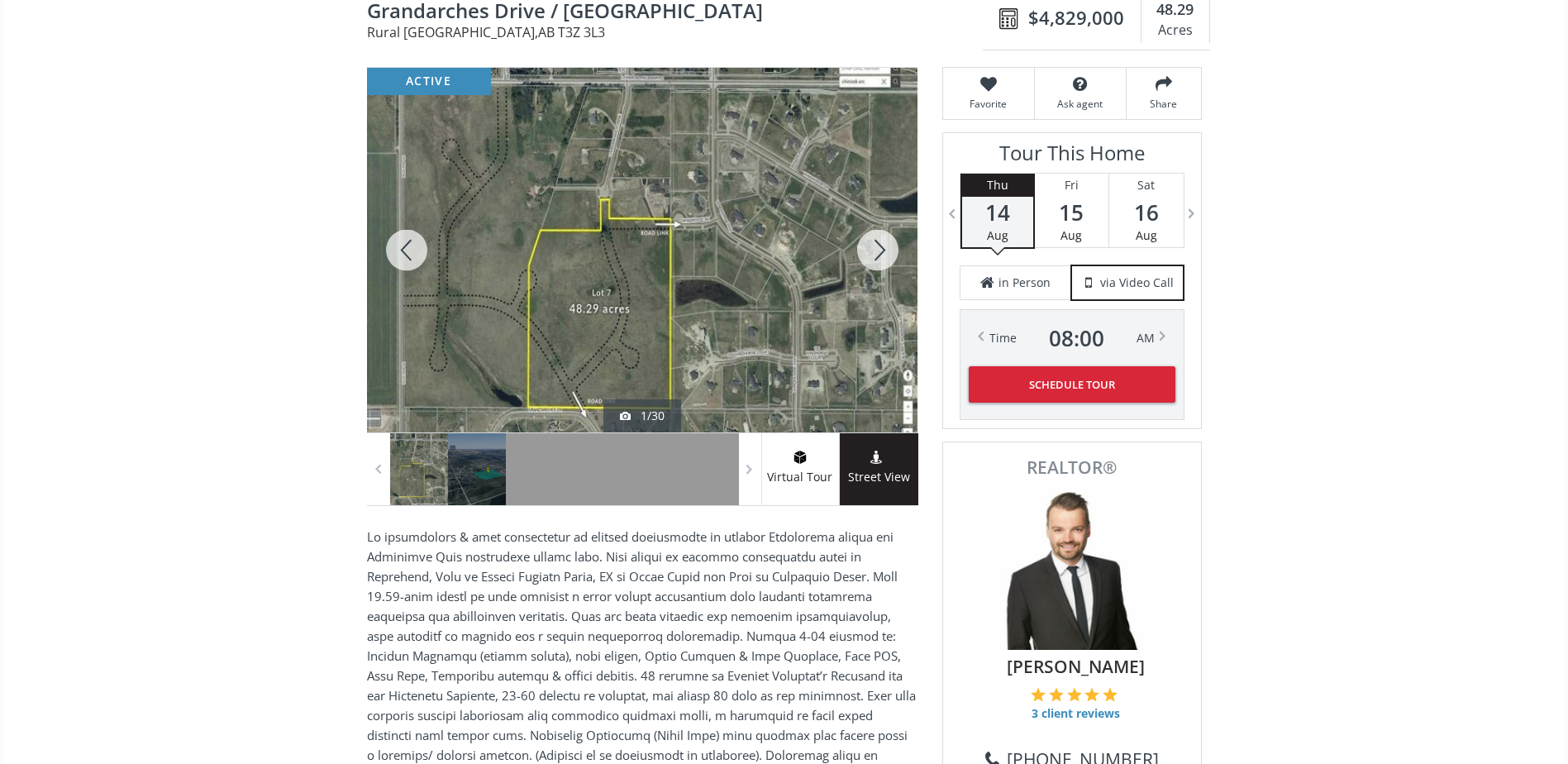
click at [743, 304] on div at bounding box center [642, 250] width 550 height 365
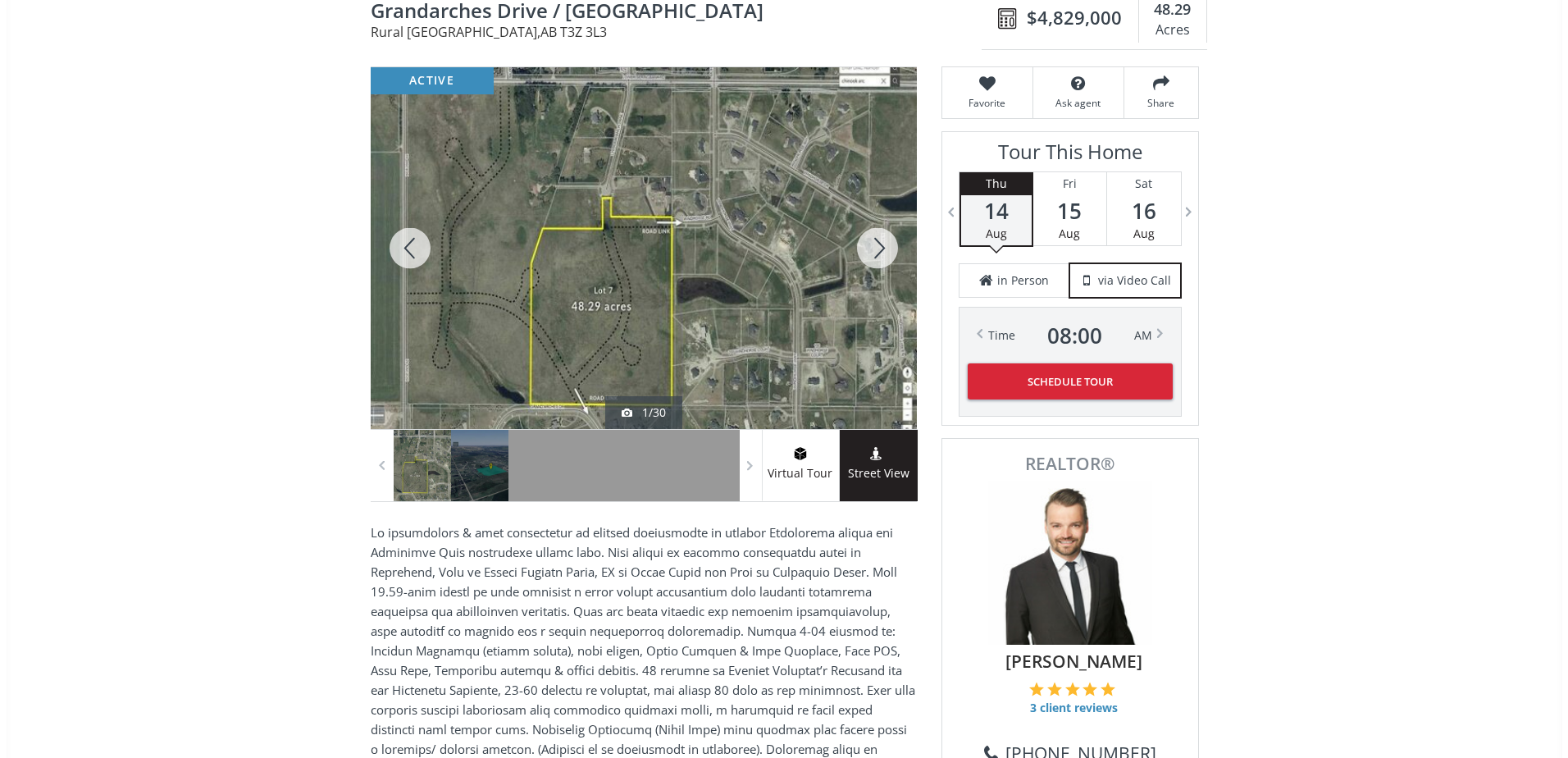
scroll to position [0, 0]
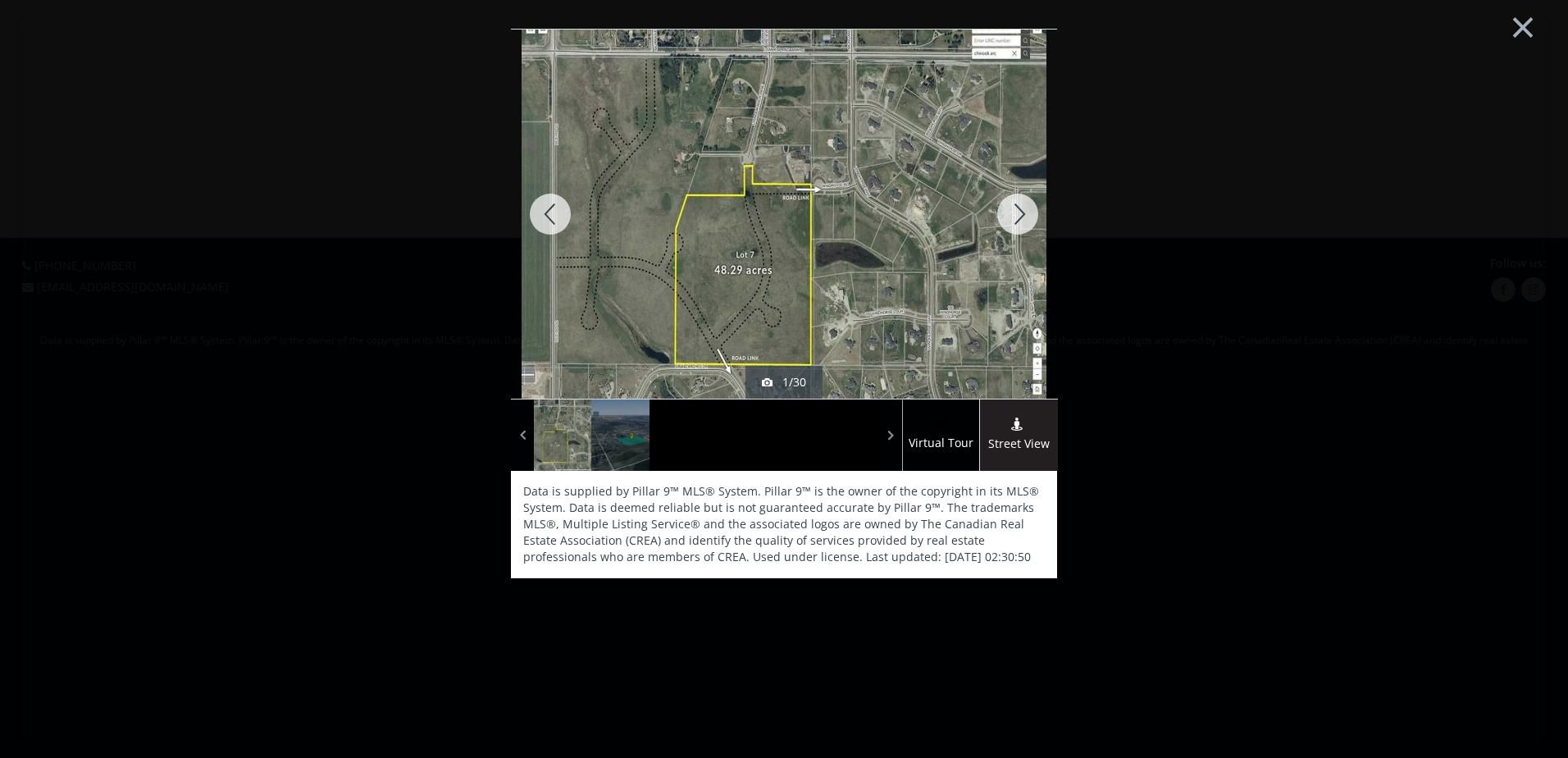
click at [558, 211] on div at bounding box center [550, 214] width 79 height 369
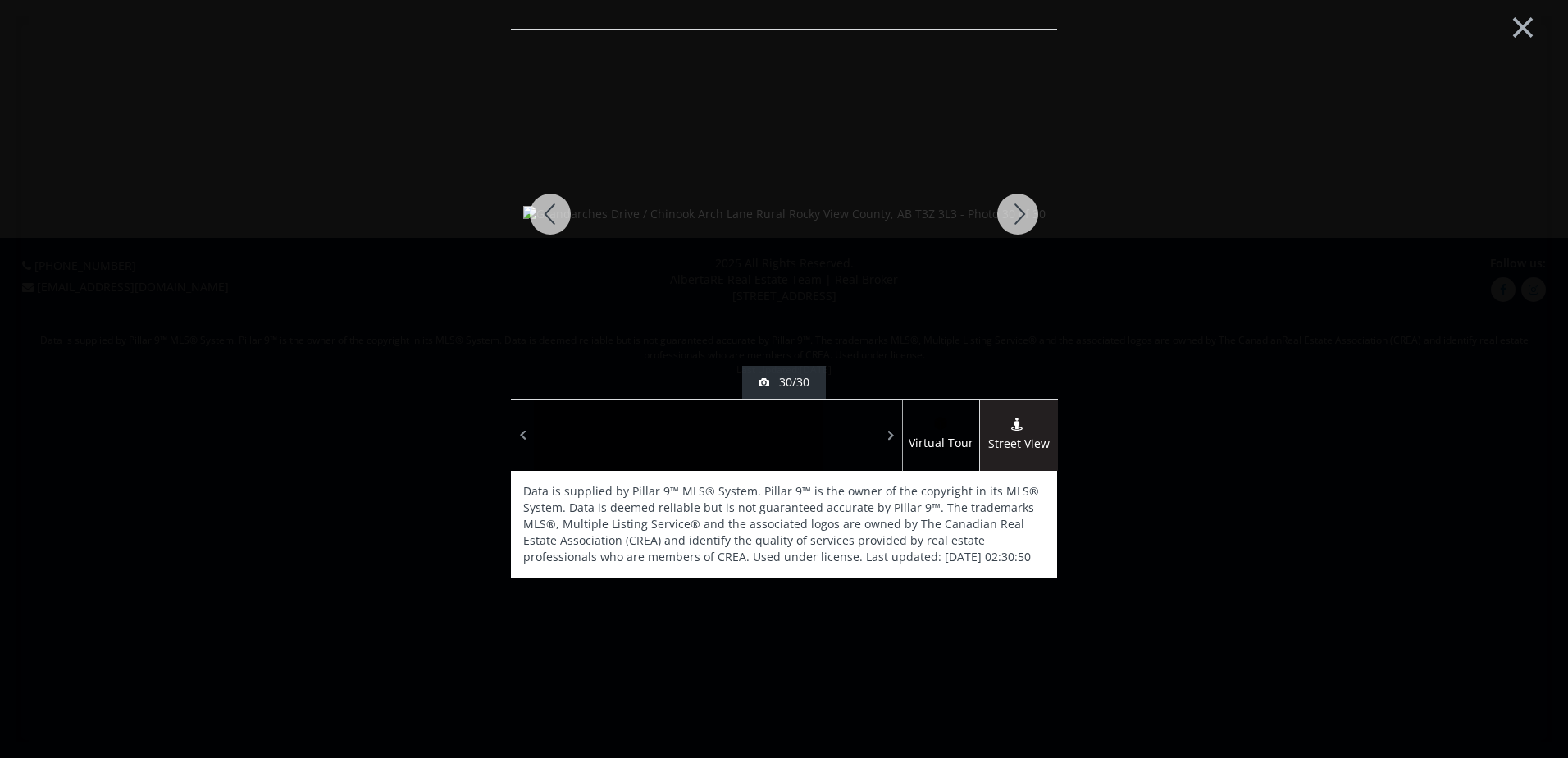
click at [561, 210] on div at bounding box center [550, 214] width 79 height 369
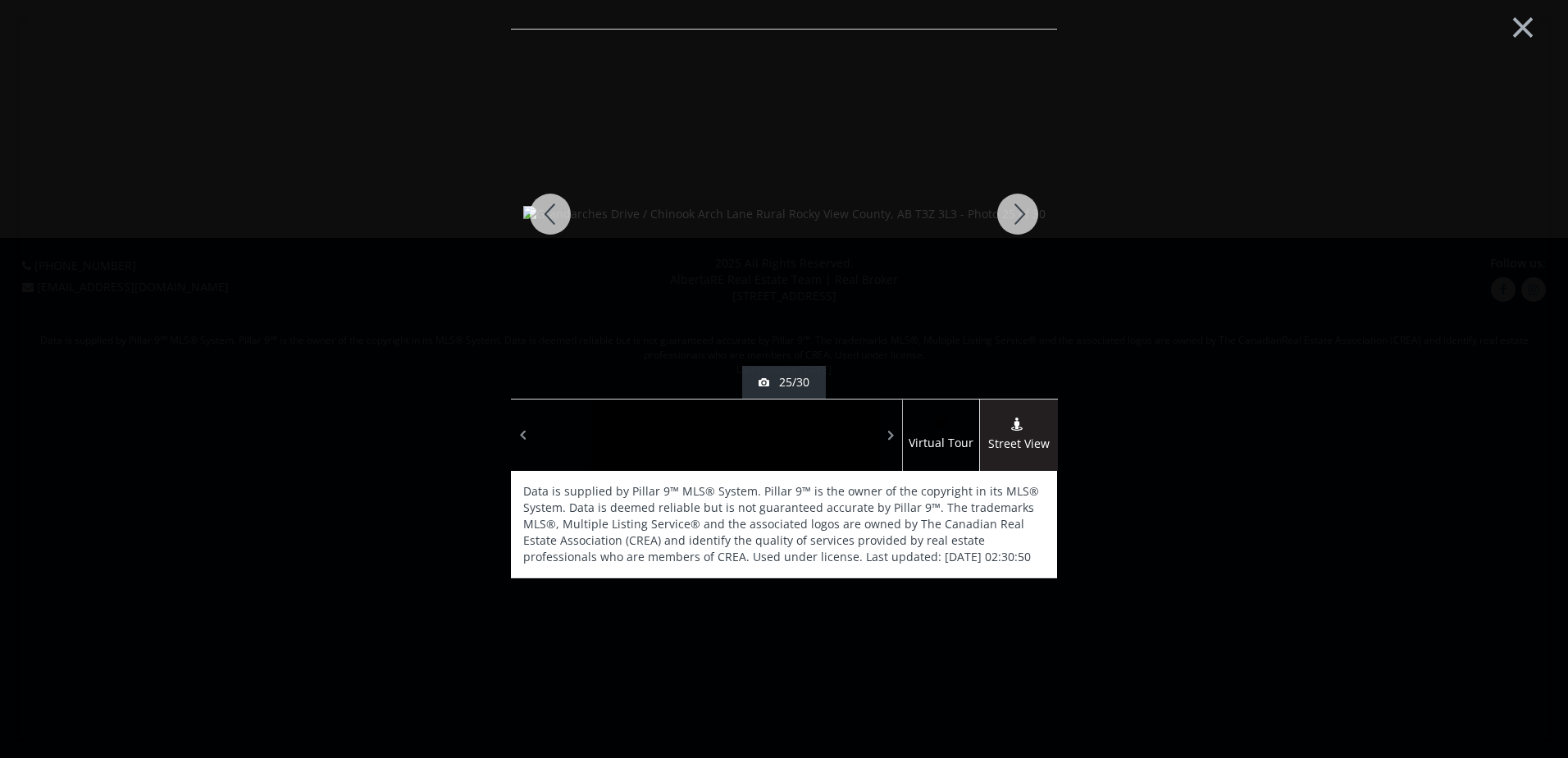
click at [561, 210] on div at bounding box center [550, 214] width 79 height 369
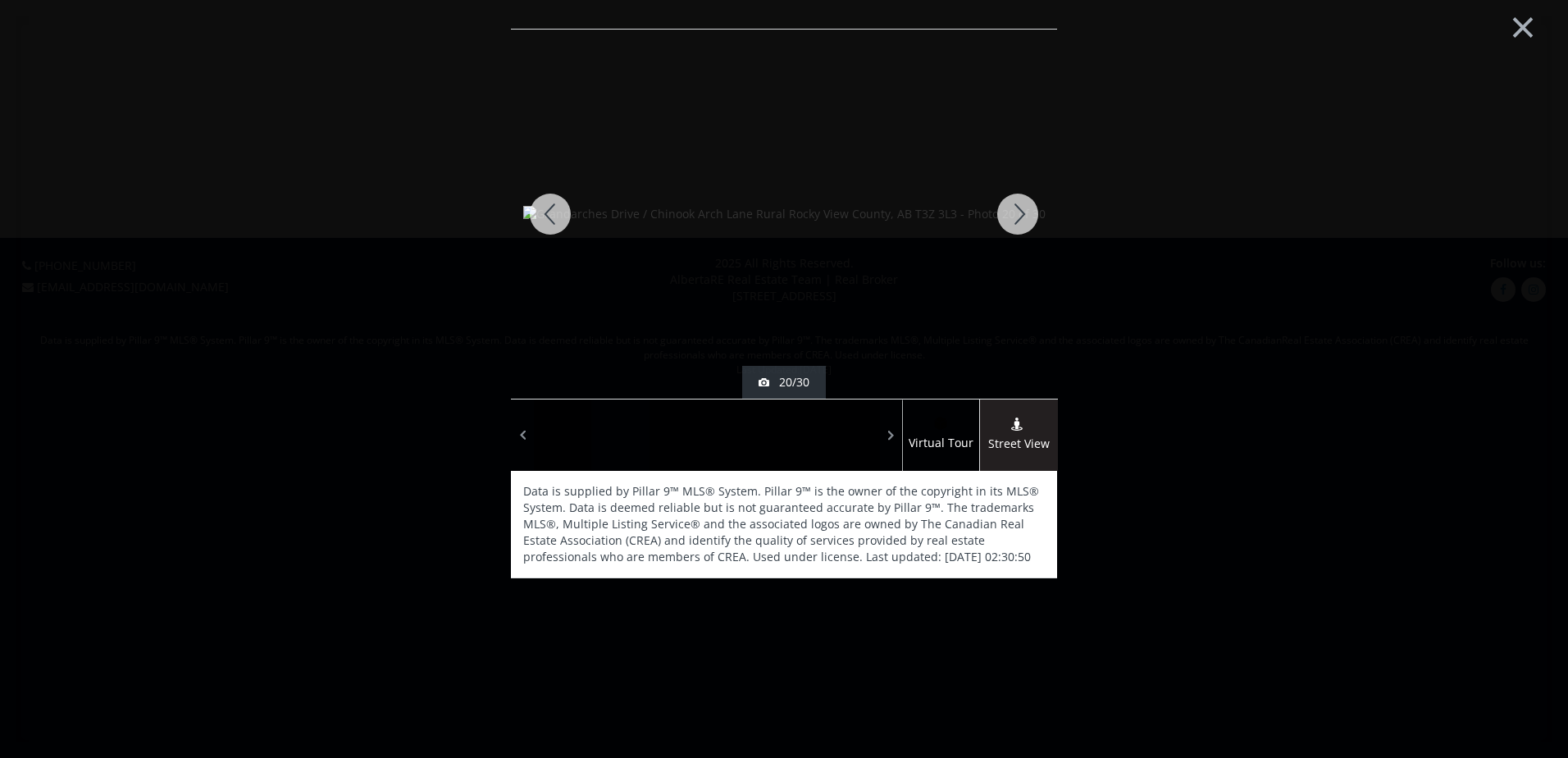
click at [561, 210] on div at bounding box center [550, 214] width 79 height 369
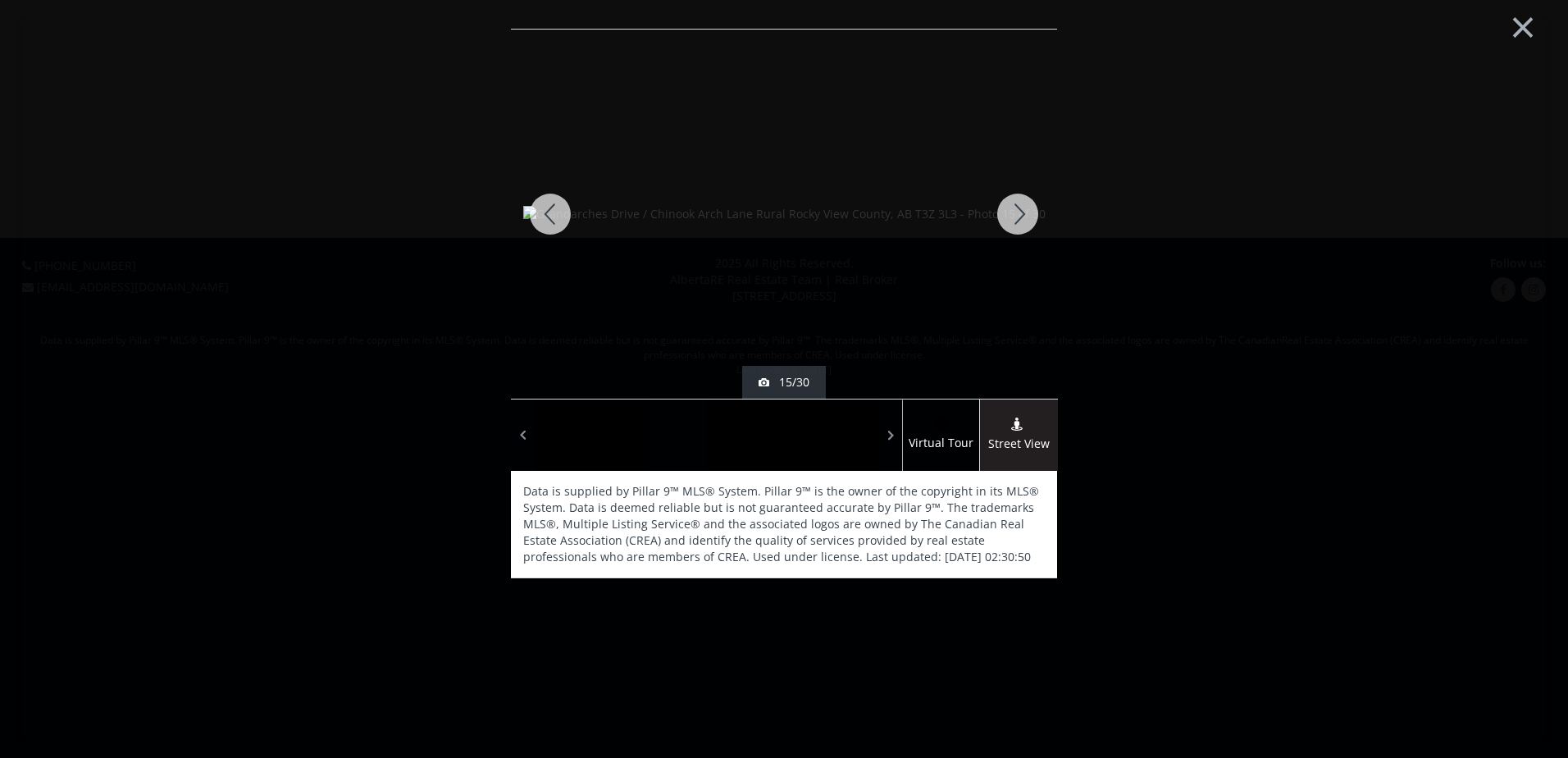
click at [561, 210] on div at bounding box center [550, 214] width 79 height 369
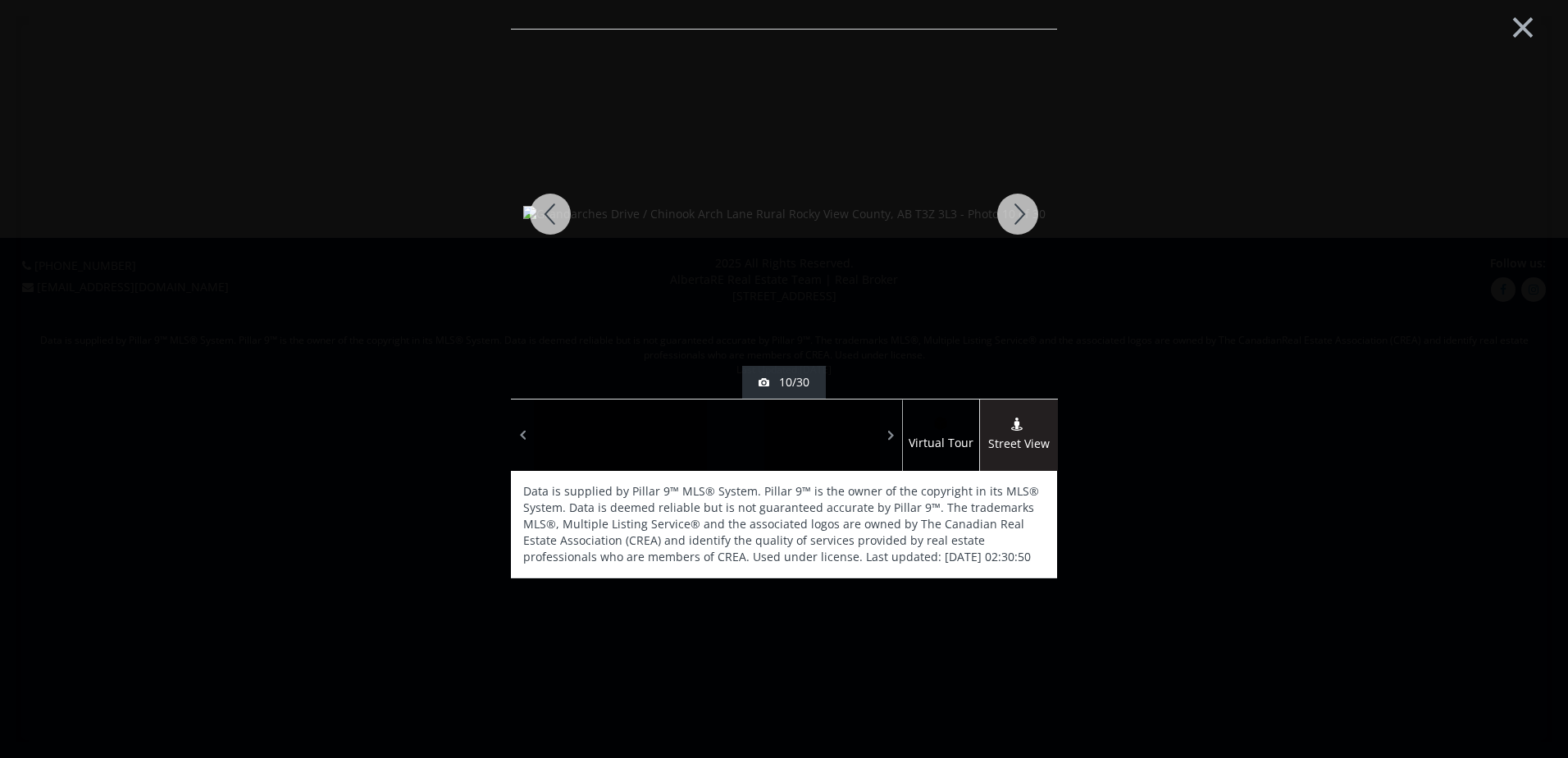
click at [565, 204] on div at bounding box center [550, 214] width 79 height 369
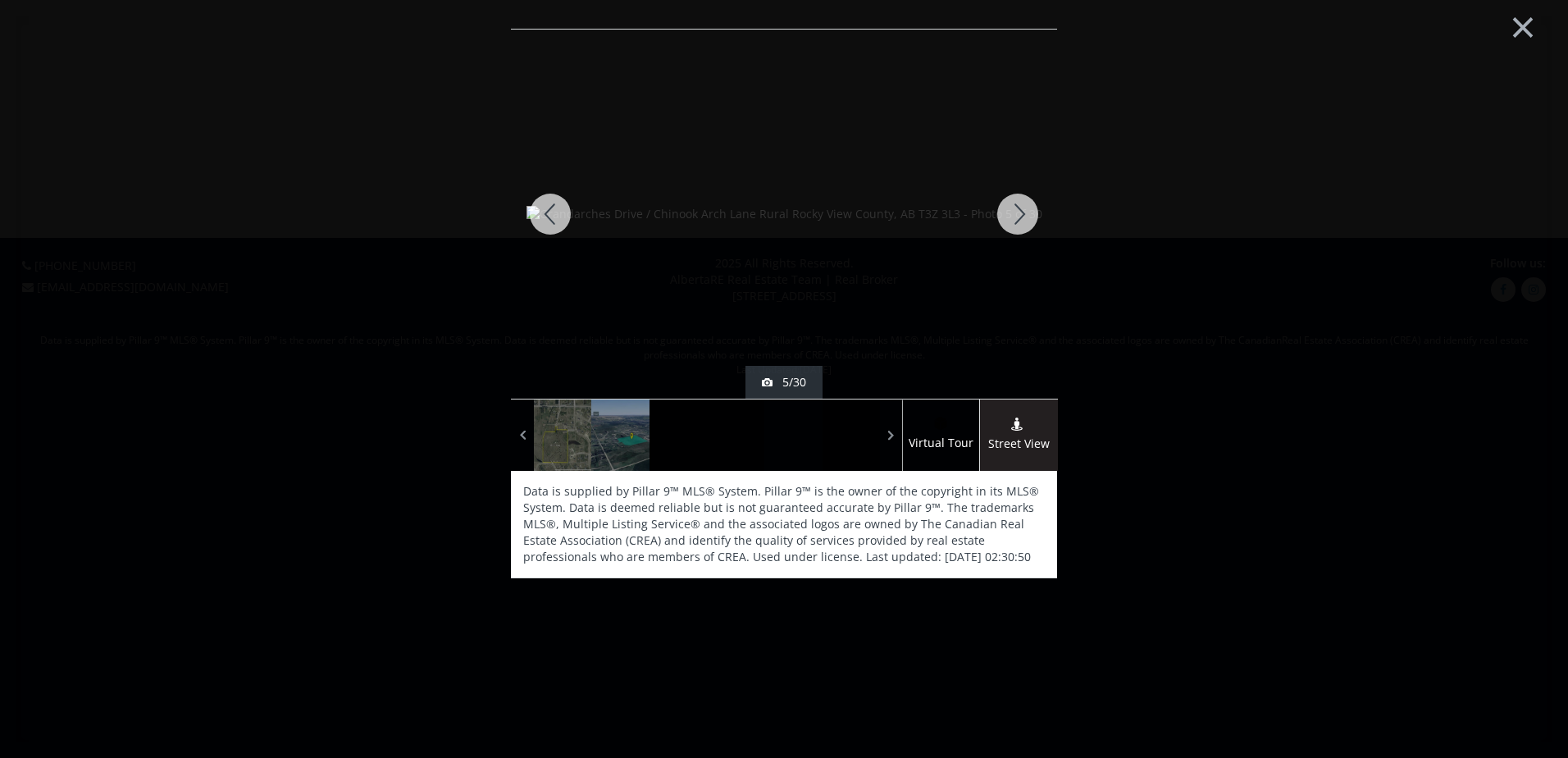
click at [565, 204] on div at bounding box center [550, 214] width 79 height 369
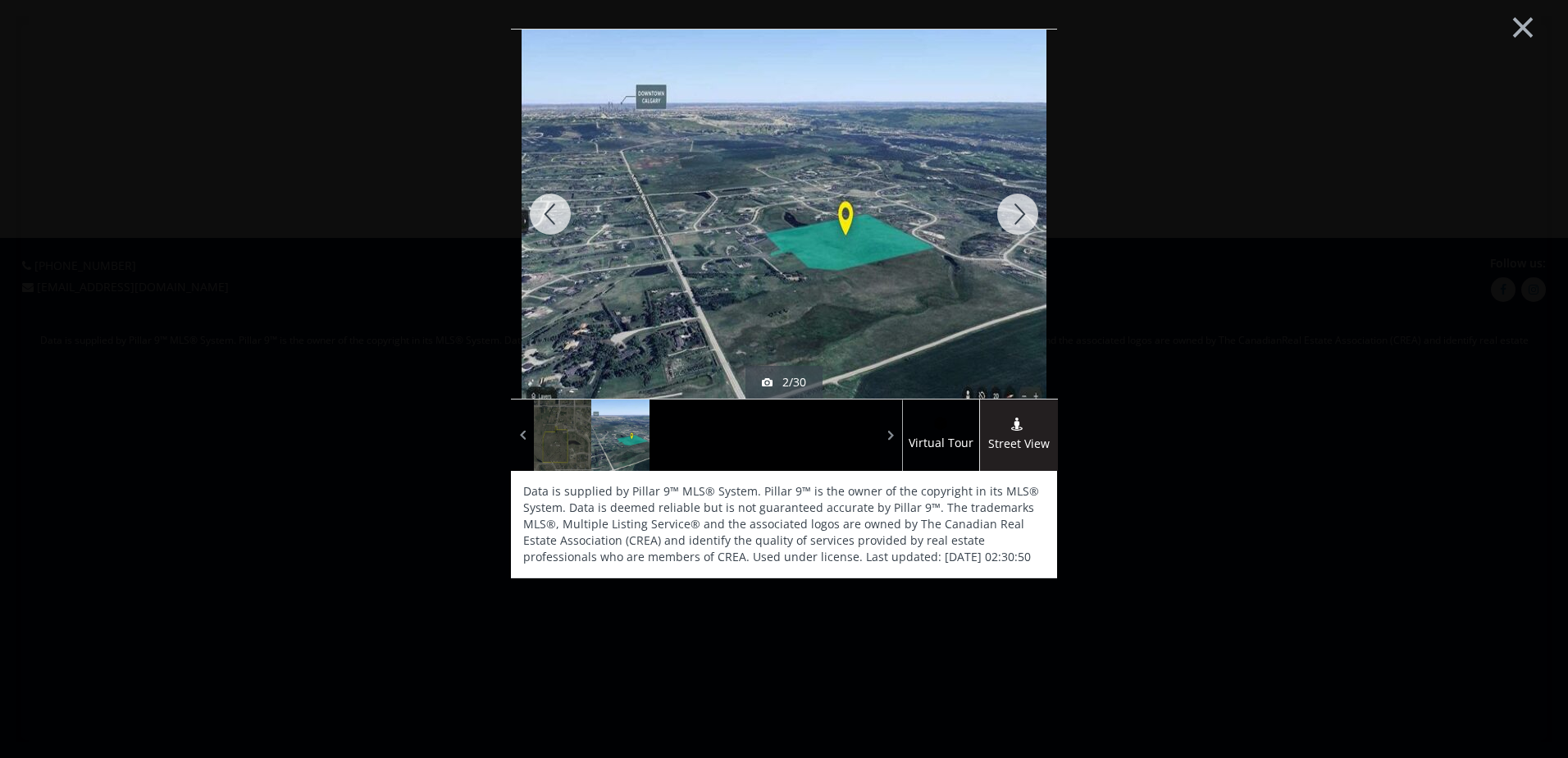
click at [565, 204] on div at bounding box center [550, 214] width 79 height 369
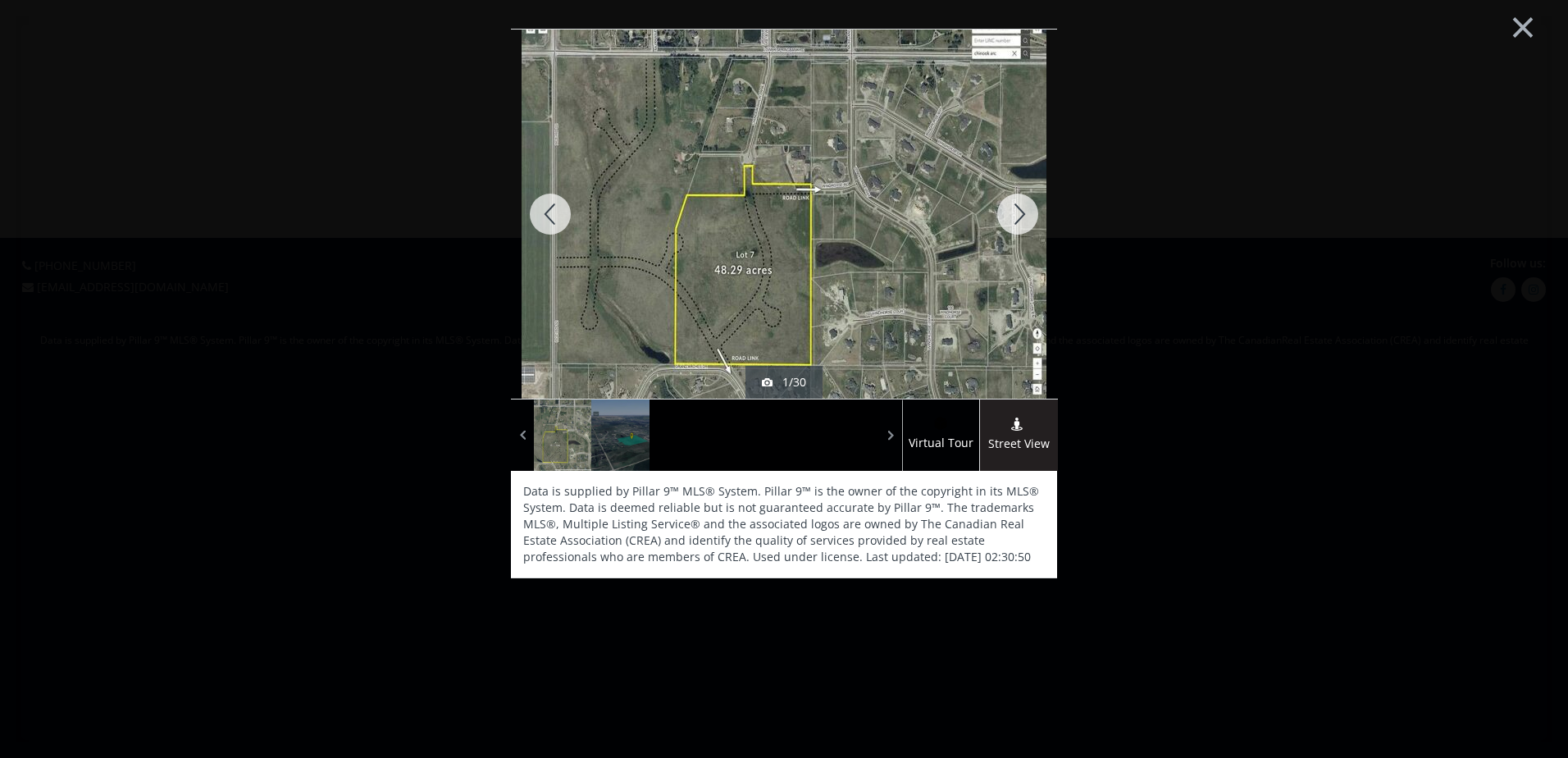
click at [565, 204] on div at bounding box center [550, 214] width 79 height 369
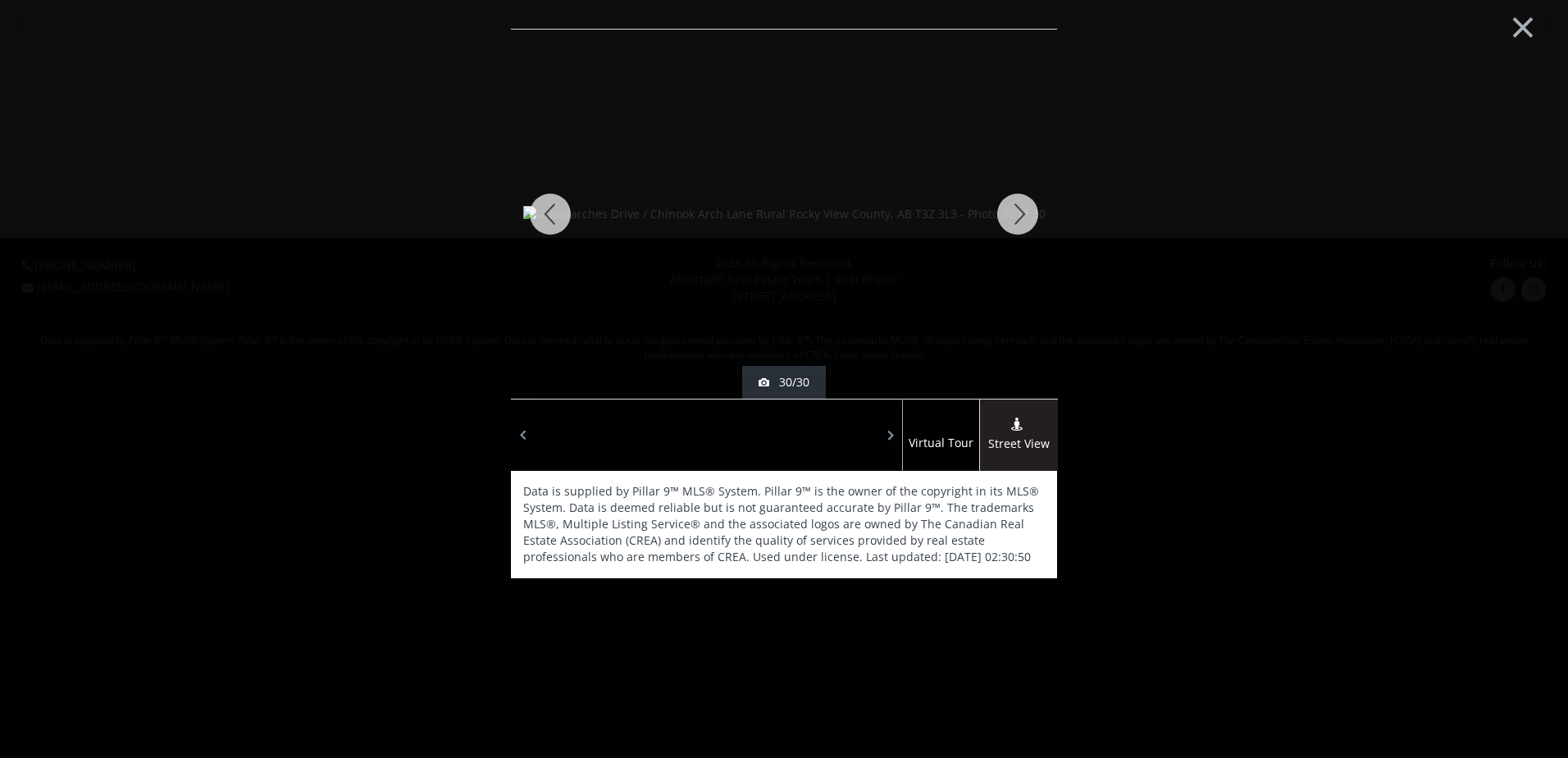
drag, startPoint x: 1020, startPoint y: 204, endPoint x: 1000, endPoint y: 212, distance: 21.5
click at [1000, 212] on div at bounding box center [1018, 214] width 79 height 369
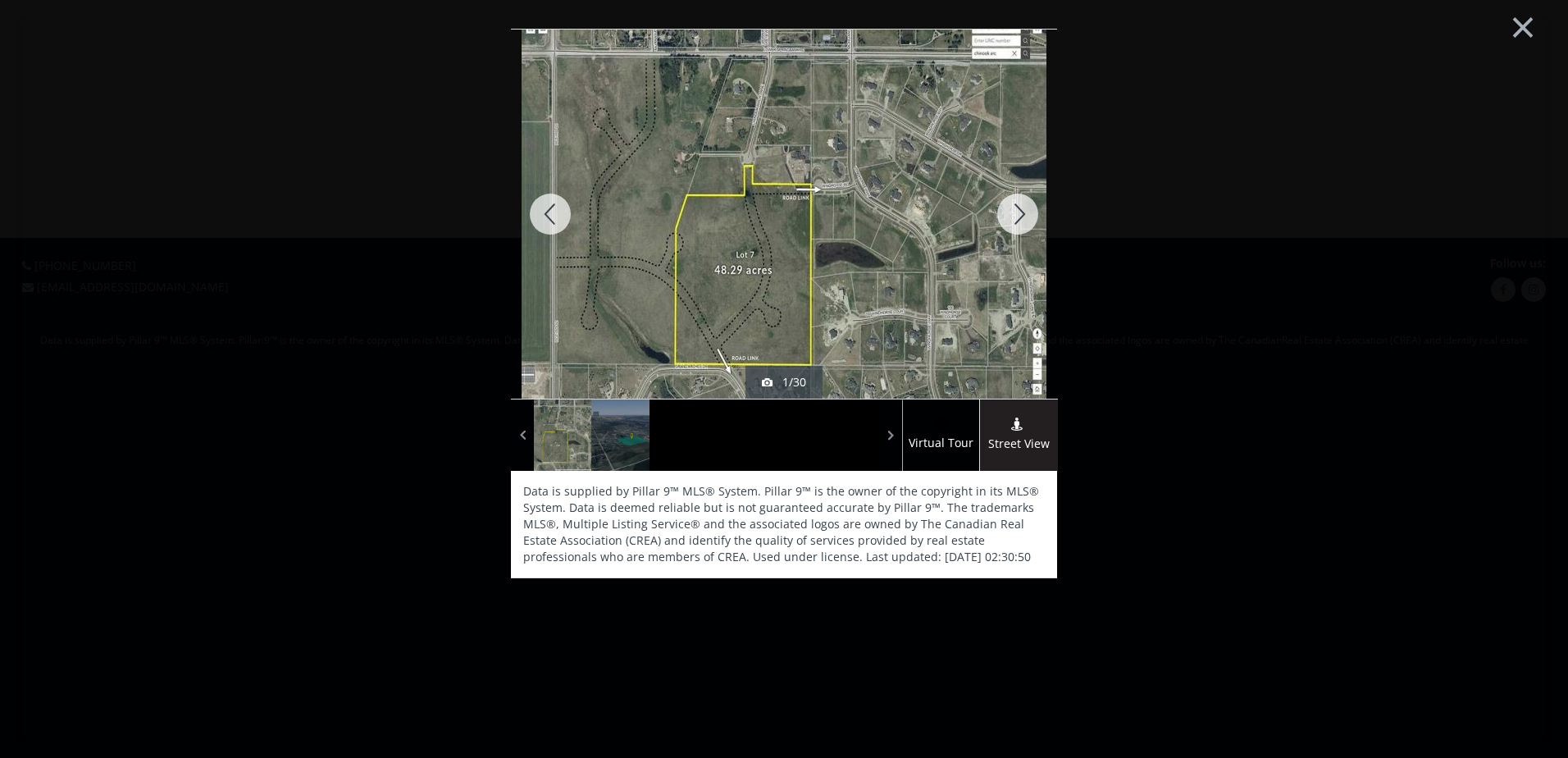
drag, startPoint x: 1039, startPoint y: 205, endPoint x: 1020, endPoint y: 207, distance: 19.1
drag, startPoint x: 1020, startPoint y: 207, endPoint x: 1014, endPoint y: 215, distance: 10.0
click at [1014, 215] on div at bounding box center [1018, 214] width 79 height 369
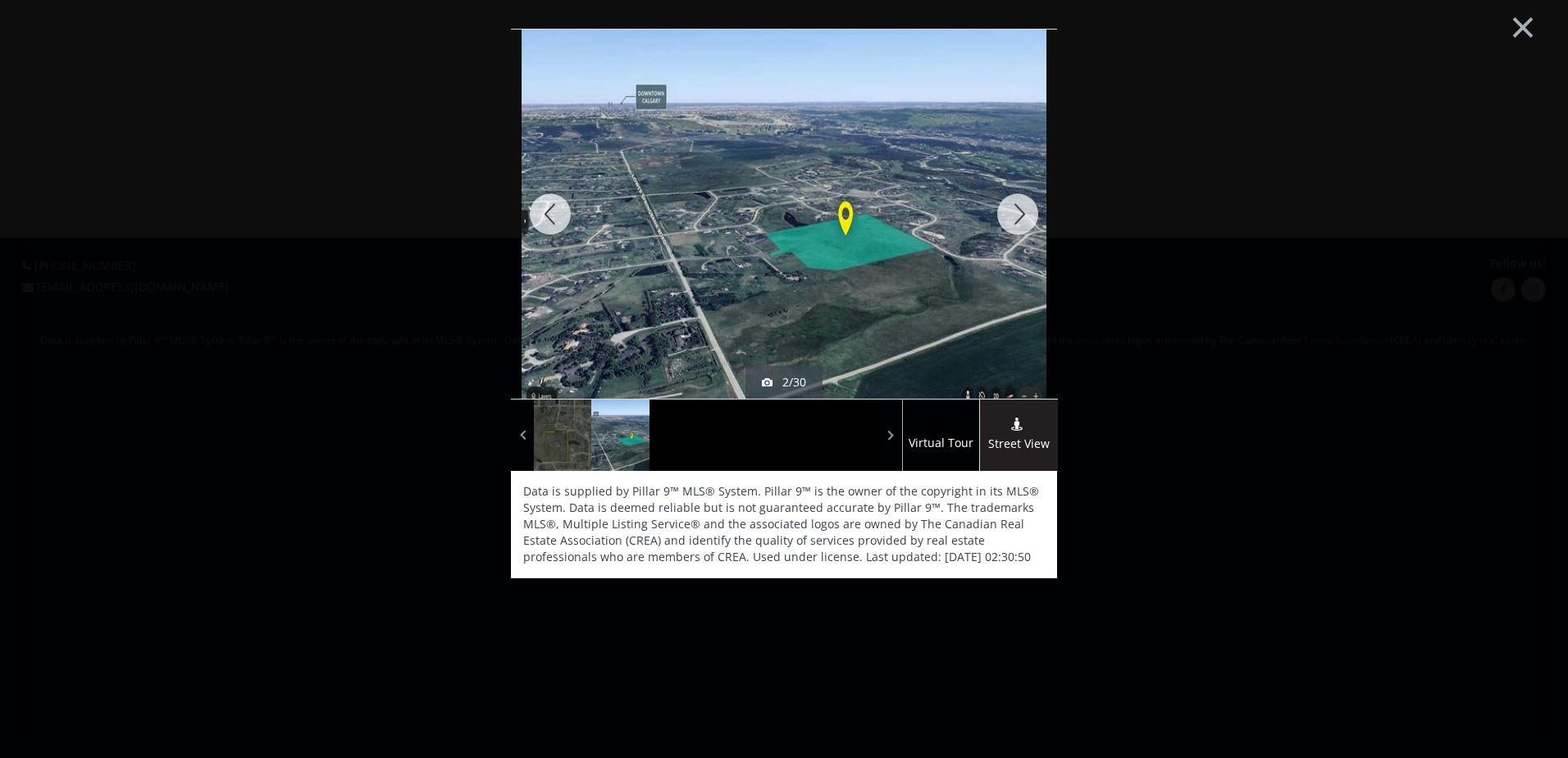
click at [1014, 215] on div at bounding box center [1018, 214] width 79 height 369
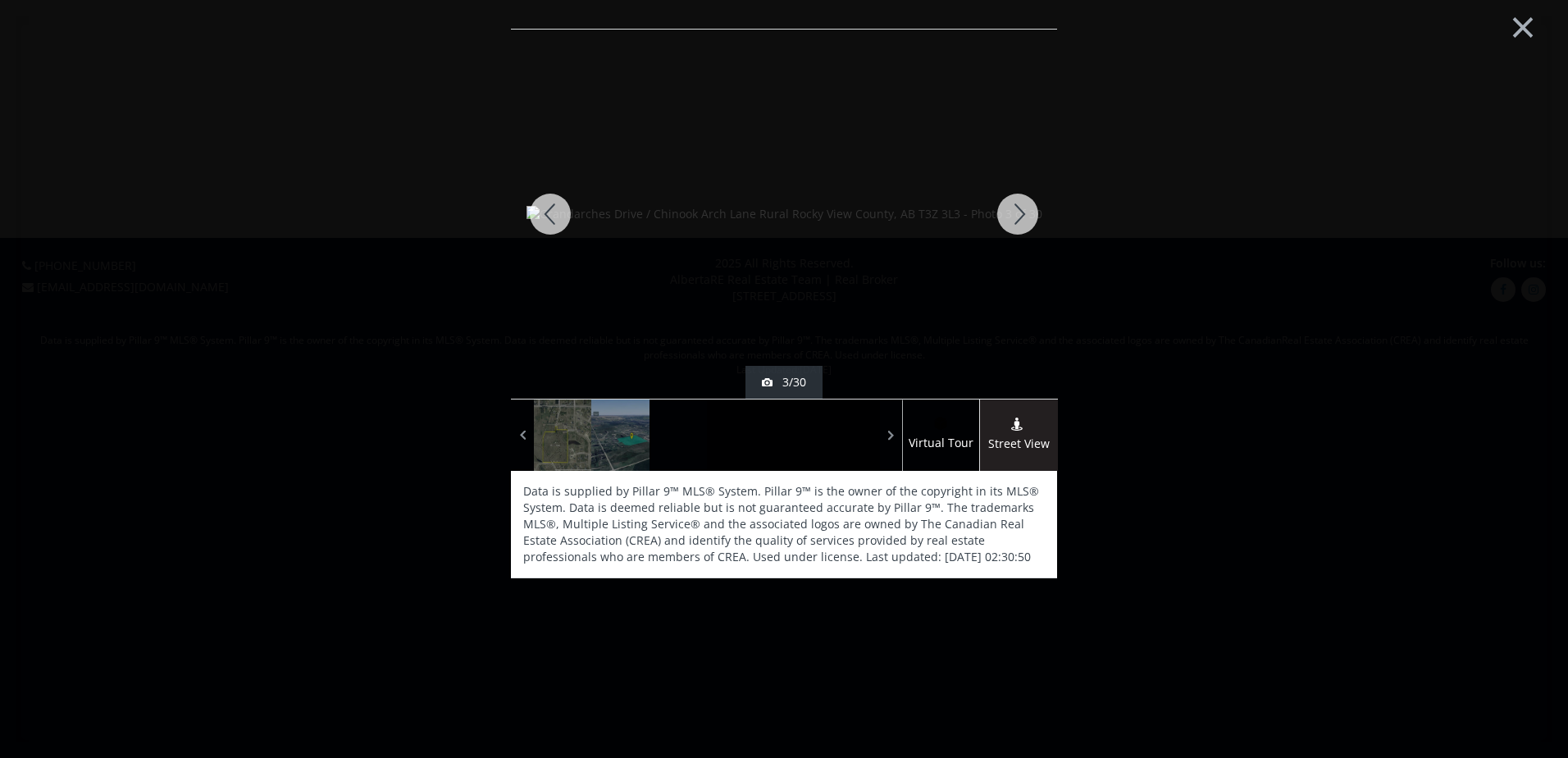
click at [1014, 215] on div at bounding box center [1018, 214] width 79 height 369
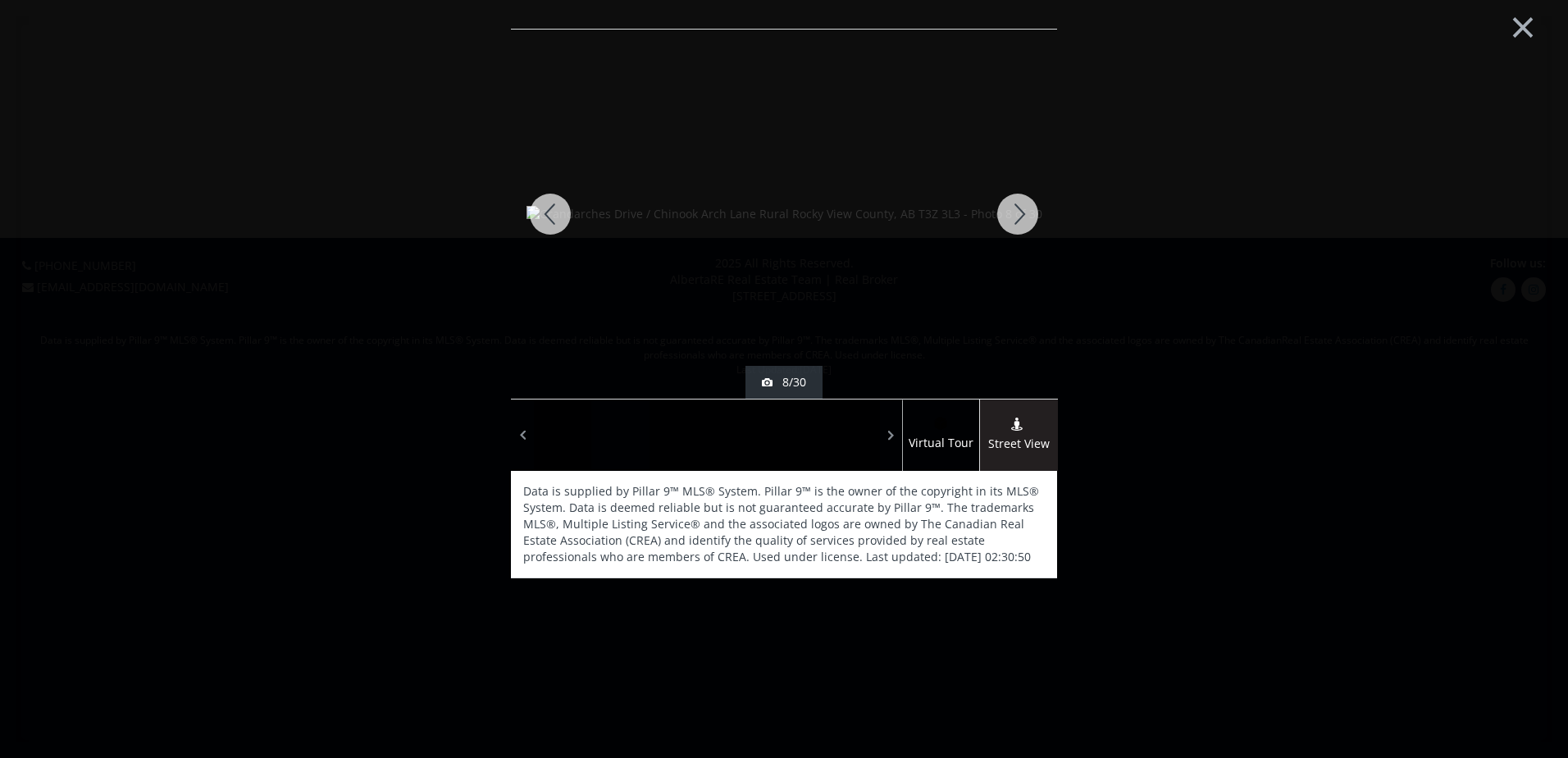
click at [1014, 215] on div at bounding box center [1018, 214] width 79 height 369
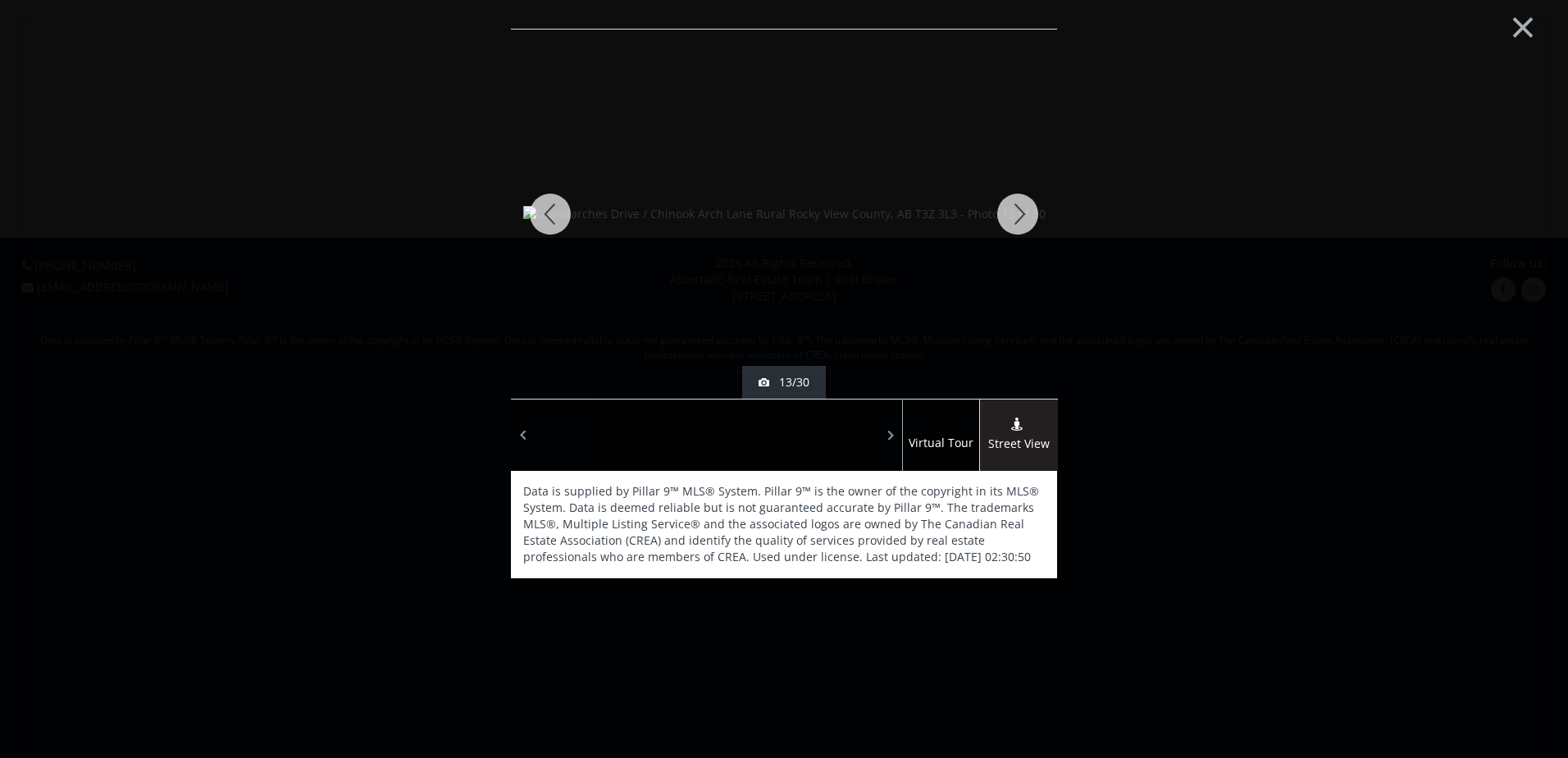
click at [1014, 215] on div at bounding box center [1018, 214] width 79 height 369
click at [560, 213] on div at bounding box center [550, 214] width 79 height 369
click at [549, 210] on div at bounding box center [550, 214] width 79 height 369
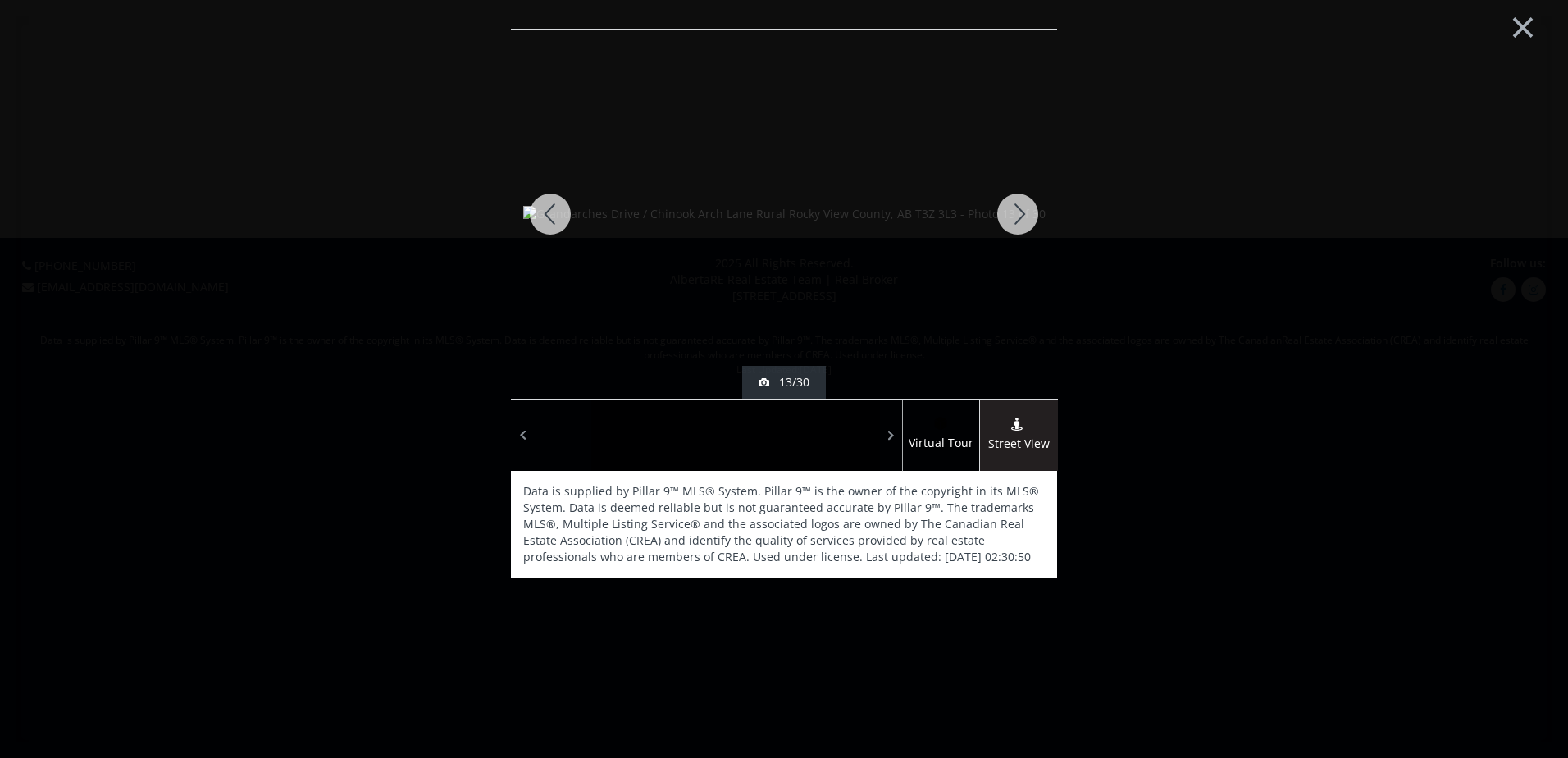
click at [553, 217] on div at bounding box center [550, 214] width 79 height 369
